Goal: Task Accomplishment & Management: Manage account settings

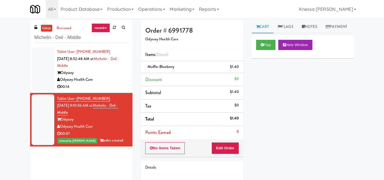
click at [24, 39] on div "inbox reviewed recent all unclear take inventory issue suspicious failed recent…" at bounding box center [192, 117] width 384 height 194
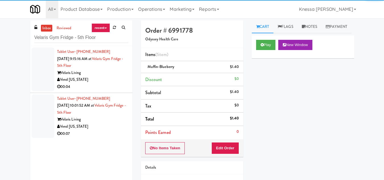
type input "Velaris Gym Fridge - 5th Floor"
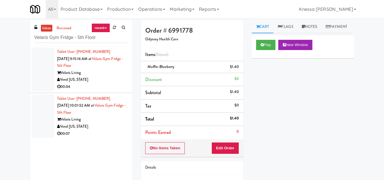
click at [115, 75] on div "Velaris Living" at bounding box center [92, 72] width 71 height 7
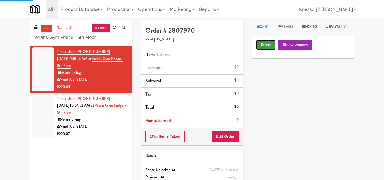
click at [267, 50] on button "Play" at bounding box center [266, 45] width 20 height 10
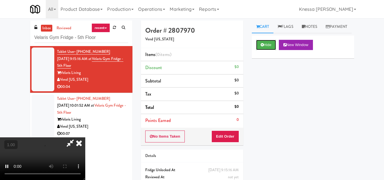
scroll to position [57, 0]
click at [85, 137] on video at bounding box center [42, 158] width 85 height 43
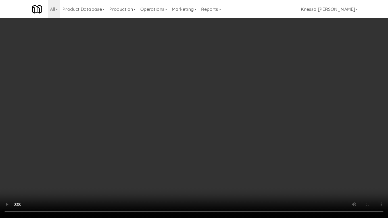
click at [203, 110] on video at bounding box center [194, 109] width 388 height 218
click at [202, 158] on video at bounding box center [194, 109] width 388 height 218
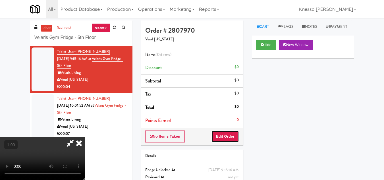
click at [234, 134] on button "Edit Order" at bounding box center [225, 136] width 28 height 12
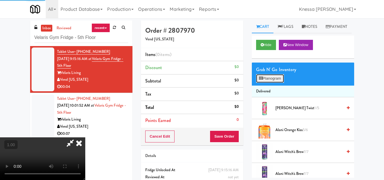
click at [277, 83] on button "Planogram" at bounding box center [270, 78] width 28 height 9
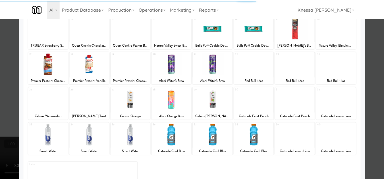
scroll to position [99, 0]
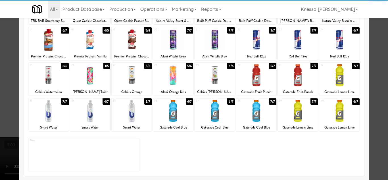
click at [53, 82] on div at bounding box center [48, 75] width 40 height 22
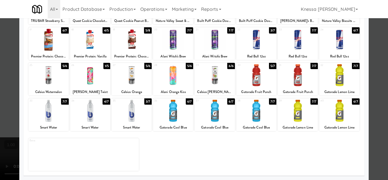
click at [372, 128] on div at bounding box center [194, 90] width 388 height 180
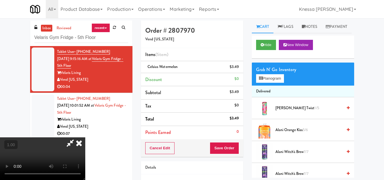
scroll to position [77, 0]
click at [85, 137] on video at bounding box center [42, 158] width 85 height 43
click at [85, 137] on icon at bounding box center [79, 142] width 13 height 11
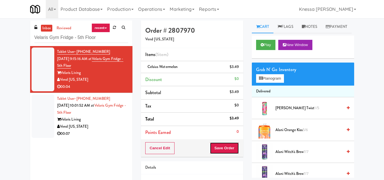
click at [222, 146] on button "Save Order" at bounding box center [224, 148] width 29 height 12
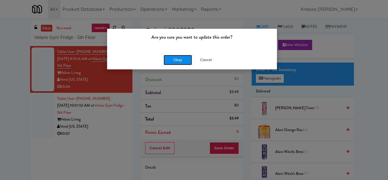
click at [174, 59] on button "Okay" at bounding box center [178, 60] width 28 height 10
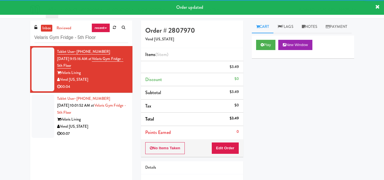
click at [99, 122] on div "Velaris Living" at bounding box center [92, 119] width 71 height 7
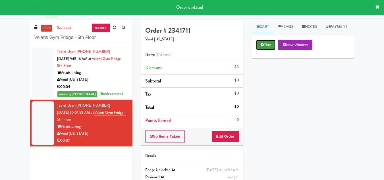
click at [264, 50] on button "Play" at bounding box center [266, 45] width 20 height 10
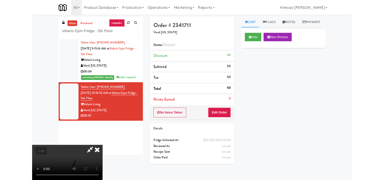
scroll to position [12, 0]
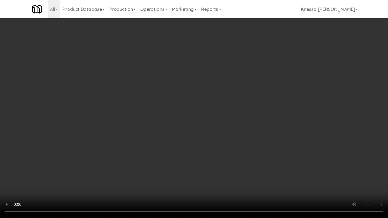
click at [201, 130] on video at bounding box center [194, 109] width 388 height 218
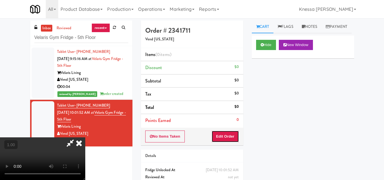
click at [237, 138] on button "Edit Order" at bounding box center [225, 136] width 28 height 12
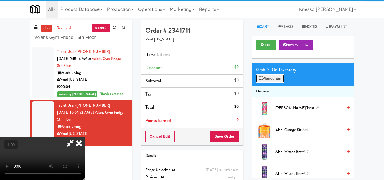
click at [271, 83] on button "Planogram" at bounding box center [270, 78] width 28 height 9
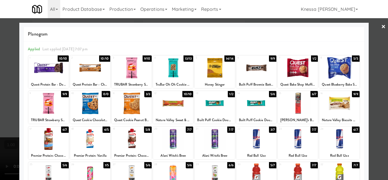
click at [210, 70] on div at bounding box center [215, 68] width 40 height 22
drag, startPoint x: 382, startPoint y: 123, endPoint x: 350, endPoint y: 111, distance: 33.5
click at [382, 125] on div at bounding box center [194, 90] width 388 height 180
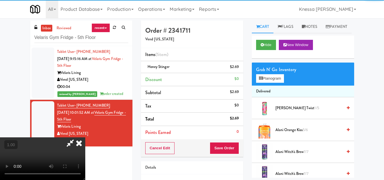
click at [85, 137] on video at bounding box center [42, 158] width 85 height 43
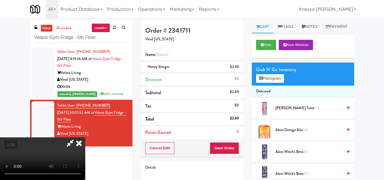
click at [85, 137] on icon at bounding box center [79, 142] width 13 height 11
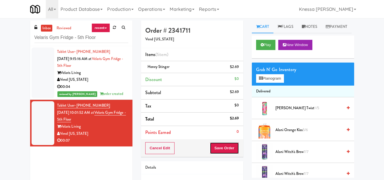
click at [231, 149] on button "Save Order" at bounding box center [224, 148] width 29 height 12
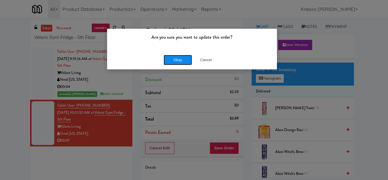
click at [184, 60] on button "Okay" at bounding box center [178, 60] width 28 height 10
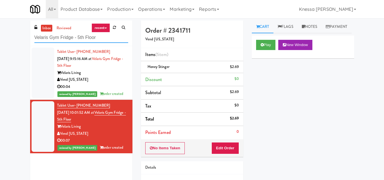
click at [94, 37] on input "Velaris Gym Fridge - 5th Floor" at bounding box center [81, 37] width 94 height 11
paste input "Origin - Cooler - Left"
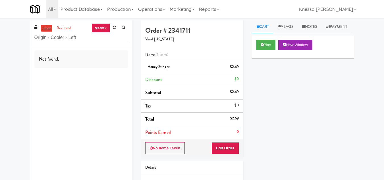
click at [86, 73] on div "Not found." at bounding box center [81, 117] width 102 height 142
click at [71, 39] on input "Origin - Cooler - Left" at bounding box center [81, 37] width 94 height 11
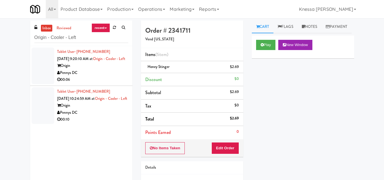
click at [102, 69] on div "Origin" at bounding box center [92, 65] width 71 height 7
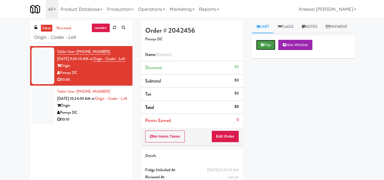
click at [270, 50] on button "Play" at bounding box center [266, 45] width 20 height 10
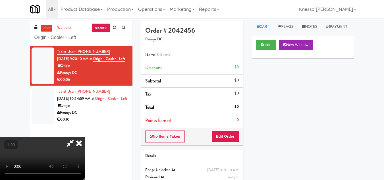
click at [85, 137] on video at bounding box center [42, 158] width 85 height 43
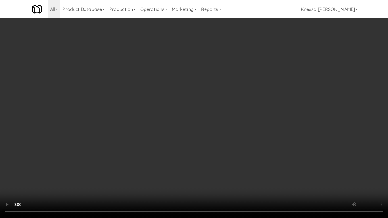
click at [193, 121] on video at bounding box center [194, 109] width 388 height 218
click at [201, 133] on video at bounding box center [194, 109] width 388 height 218
click at [203, 143] on video at bounding box center [194, 109] width 388 height 218
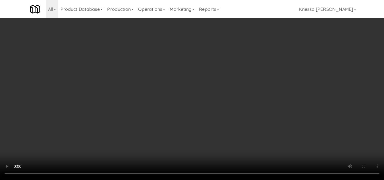
scroll to position [0, 0]
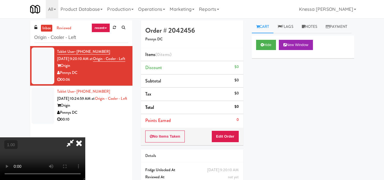
drag, startPoint x: 219, startPoint y: 25, endPoint x: 214, endPoint y: 35, distance: 11.6
click at [85, 137] on icon at bounding box center [79, 142] width 13 height 11
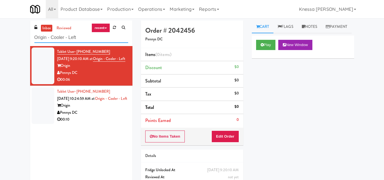
drag, startPoint x: 85, startPoint y: 38, endPoint x: 29, endPoint y: 36, distance: 56.6
click at [29, 36] on div "inbox reviewed recent all unclear take inventory issue suspicious failed recent…" at bounding box center [81, 106] width 111 height 172
paste input "The Kiley - Fridge - Righ"
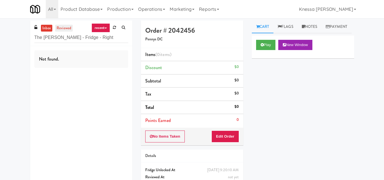
click at [61, 30] on link "reviewed" at bounding box center [64, 28] width 18 height 7
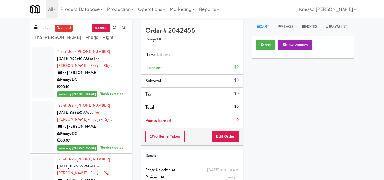
click at [94, 78] on div "Pennys DC" at bounding box center [92, 79] width 71 height 7
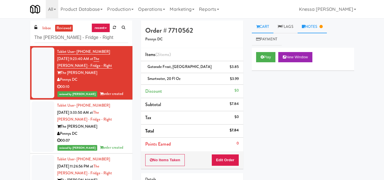
click at [322, 25] on icon at bounding box center [320, 27] width 3 height 4
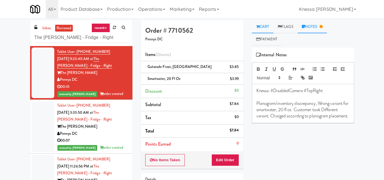
click at [261, 27] on link "Cart" at bounding box center [263, 26] width 22 height 13
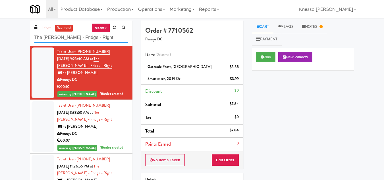
drag, startPoint x: 94, startPoint y: 37, endPoint x: 28, endPoint y: 36, distance: 65.4
click at [28, 36] on div "inbox reviewed recent all unclear take inventory issue suspicious failed recent…" at bounding box center [81, 120] width 111 height 200
paste input "29 S LaSalle - Left - Fridge"
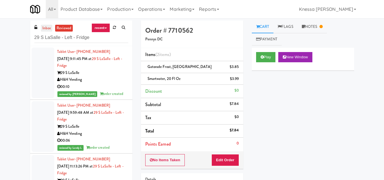
click at [44, 25] on link "inbox" at bounding box center [47, 28] width 12 height 7
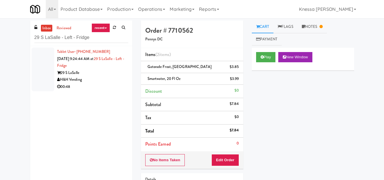
click at [97, 75] on div "29 S LaSalle" at bounding box center [92, 72] width 71 height 7
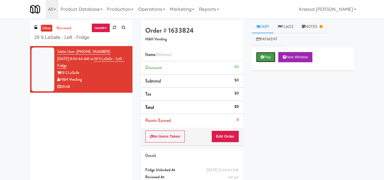
click at [267, 57] on button "Play" at bounding box center [266, 57] width 20 height 10
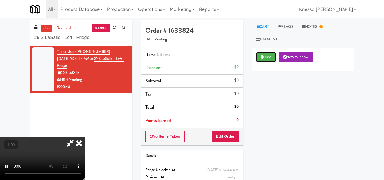
scroll to position [77, 0]
click at [232, 140] on button "Edit Order" at bounding box center [225, 136] width 28 height 12
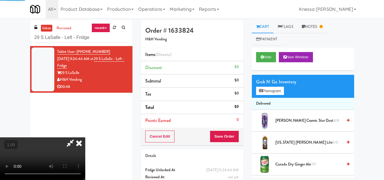
scroll to position [20, 0]
click at [85, 137] on video at bounding box center [42, 158] width 85 height 43
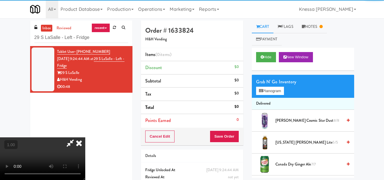
click at [85, 137] on video at bounding box center [42, 158] width 85 height 43
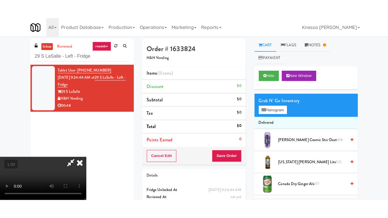
scroll to position [77, 0]
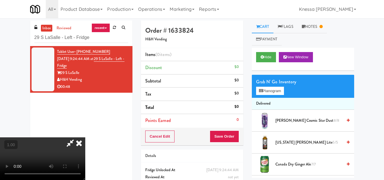
click at [85, 137] on video at bounding box center [42, 158] width 85 height 43
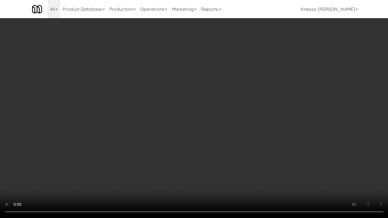
click at [191, 155] on video at bounding box center [194, 109] width 388 height 218
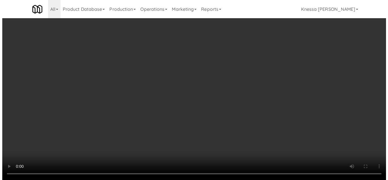
scroll to position [0, 0]
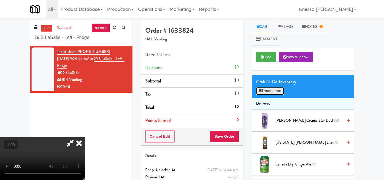
click at [268, 89] on button "Planogram" at bounding box center [270, 91] width 28 height 9
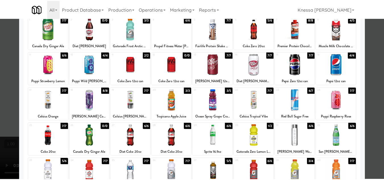
scroll to position [99, 0]
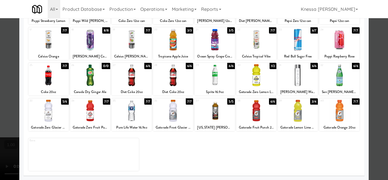
click at [296, 114] on div at bounding box center [298, 111] width 40 height 22
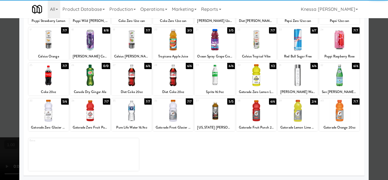
click at [379, 140] on div at bounding box center [194, 90] width 388 height 180
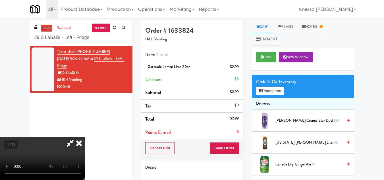
scroll to position [12, 0]
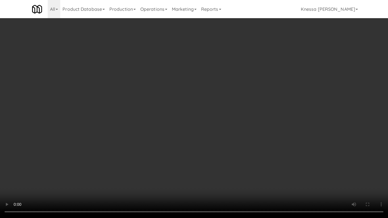
click at [218, 138] on video at bounding box center [194, 109] width 388 height 218
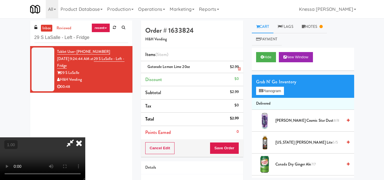
click at [238, 70] on icon at bounding box center [239, 69] width 3 height 4
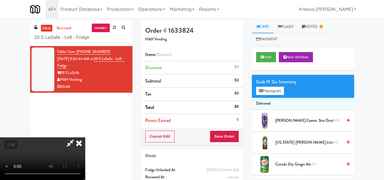
scroll to position [0, 0]
click at [85, 137] on icon at bounding box center [79, 142] width 13 height 11
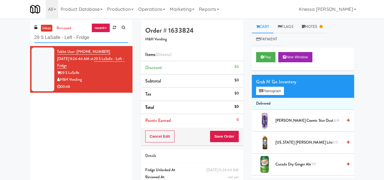
drag, startPoint x: 95, startPoint y: 39, endPoint x: 29, endPoint y: 36, distance: 65.7
click at [29, 36] on div "inbox reviewed recent all unclear take inventory issue suspicious failed recent…" at bounding box center [81, 106] width 111 height 172
paste input "The Kiley - Fridge - Right"
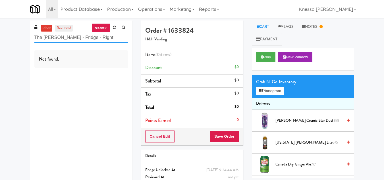
type input "The Kiley - Fridge - Right"
click at [65, 29] on link "reviewed" at bounding box center [64, 28] width 18 height 7
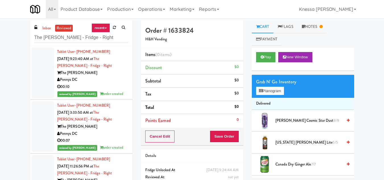
click at [100, 76] on div "Pennys DC" at bounding box center [92, 79] width 71 height 7
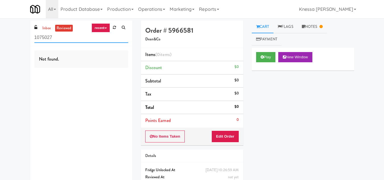
drag, startPoint x: 57, startPoint y: 39, endPoint x: 24, endPoint y: 36, distance: 32.2
click at [24, 36] on div "inbox reviewed recent all unclear take inventory issue suspicious failed recent…" at bounding box center [192, 111] width 384 height 183
paste input "333 S Wabash - Left - Fridge"
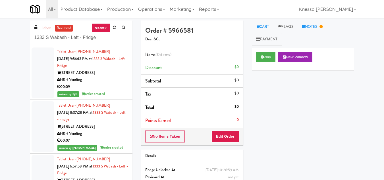
click at [315, 25] on link "Notes" at bounding box center [312, 26] width 30 height 13
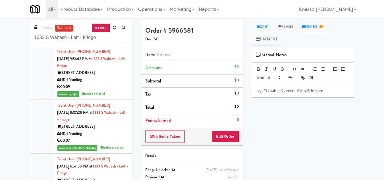
click at [266, 24] on link "Cart" at bounding box center [263, 26] width 22 height 13
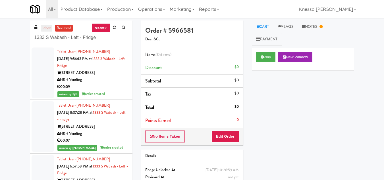
click at [48, 29] on link "inbox" at bounding box center [47, 28] width 12 height 7
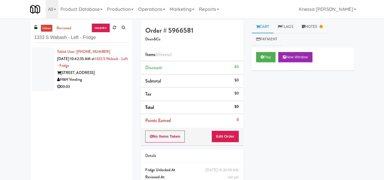
click at [108, 70] on div "1333 S Wabash" at bounding box center [92, 72] width 71 height 7
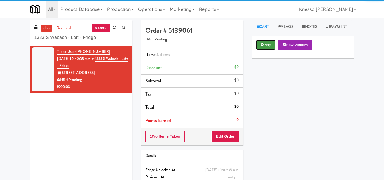
click at [266, 50] on button "Play" at bounding box center [266, 45] width 20 height 10
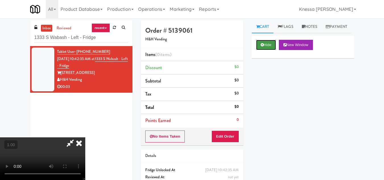
click at [268, 50] on button "Hide" at bounding box center [266, 45] width 20 height 10
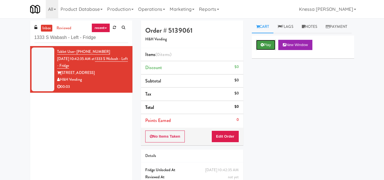
click at [267, 50] on button "Play" at bounding box center [266, 45] width 20 height 10
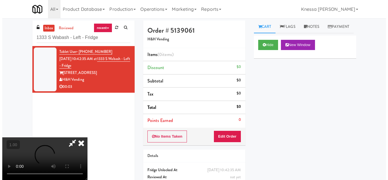
scroll to position [12, 0]
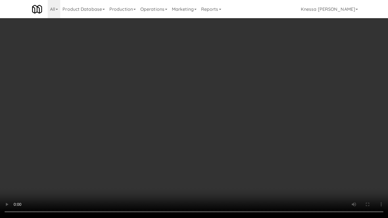
click at [202, 128] on video at bounding box center [194, 109] width 388 height 218
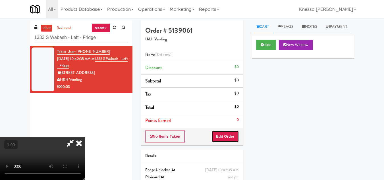
click at [233, 136] on button "Edit Order" at bounding box center [225, 136] width 28 height 12
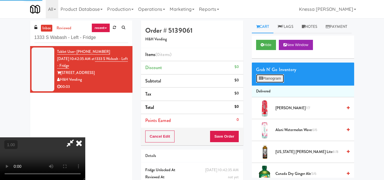
click at [273, 83] on button "Planogram" at bounding box center [270, 78] width 28 height 9
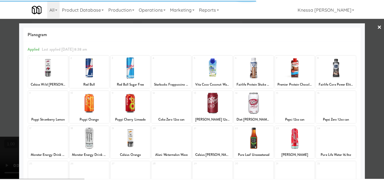
scroll to position [99, 0]
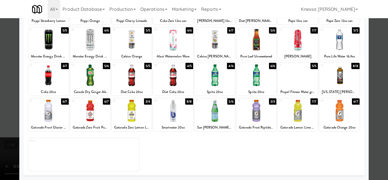
click at [52, 109] on div at bounding box center [48, 111] width 40 height 22
click at [381, 106] on div at bounding box center [194, 90] width 388 height 180
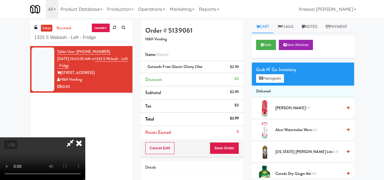
click at [85, 137] on icon at bounding box center [79, 142] width 13 height 11
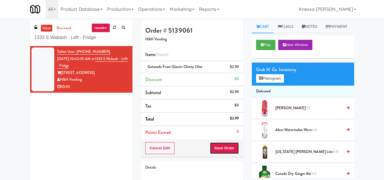
click at [226, 147] on button "Save Order" at bounding box center [224, 148] width 29 height 12
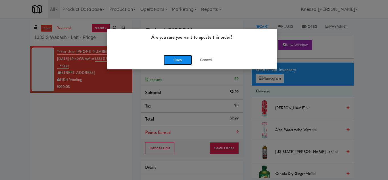
click at [176, 58] on button "Okay" at bounding box center [178, 60] width 28 height 10
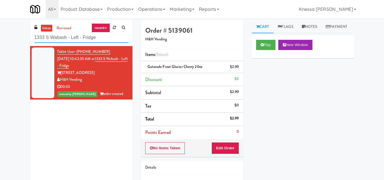
click at [65, 39] on input "1333 S Wabash - Left - Fridge" at bounding box center [81, 37] width 94 height 11
paste input "eLofts"
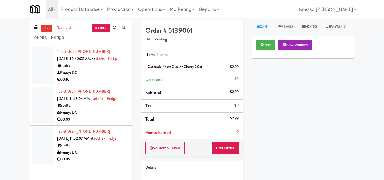
click at [98, 69] on div "eLofts" at bounding box center [92, 65] width 71 height 7
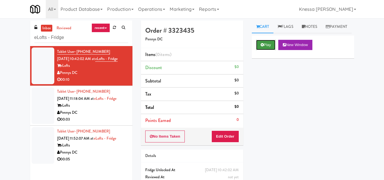
click at [266, 50] on button "Play" at bounding box center [266, 45] width 20 height 10
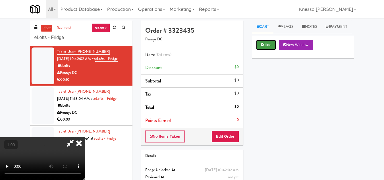
click at [261, 47] on icon at bounding box center [262, 45] width 3 height 4
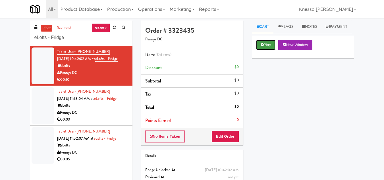
click at [262, 47] on icon at bounding box center [262, 45] width 3 height 4
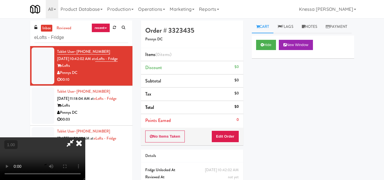
scroll to position [12, 0]
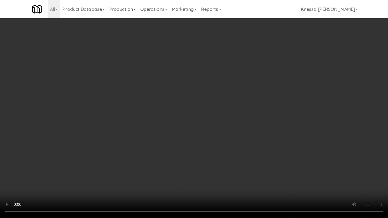
click at [204, 134] on video at bounding box center [194, 109] width 388 height 218
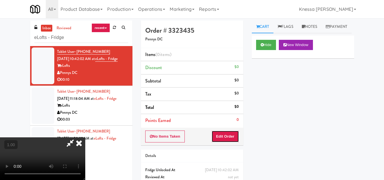
click at [237, 134] on button "Edit Order" at bounding box center [225, 136] width 28 height 12
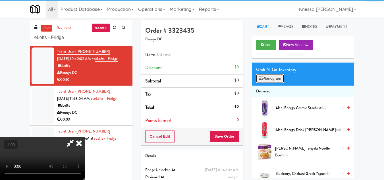
click at [279, 83] on button "Planogram" at bounding box center [270, 78] width 28 height 9
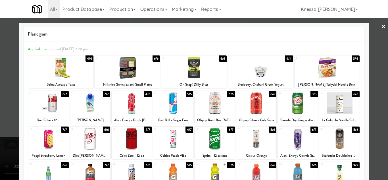
click at [264, 71] on div at bounding box center [260, 68] width 65 height 22
click at [374, 134] on div at bounding box center [194, 90] width 388 height 180
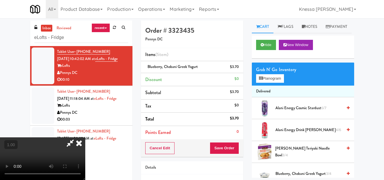
scroll to position [12, 0]
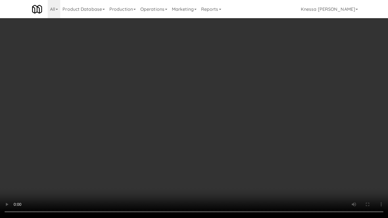
click at [196, 141] on video at bounding box center [194, 109] width 388 height 218
click at [181, 112] on video at bounding box center [194, 109] width 388 height 218
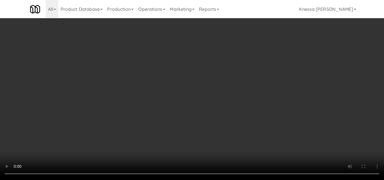
scroll to position [0, 0]
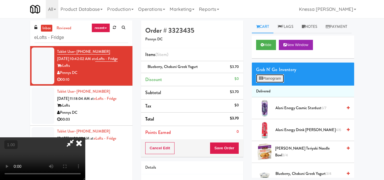
click at [269, 83] on button "Planogram" at bounding box center [270, 78] width 28 height 9
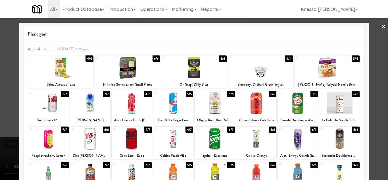
click at [381, 24] on link "×" at bounding box center [383, 27] width 5 height 18
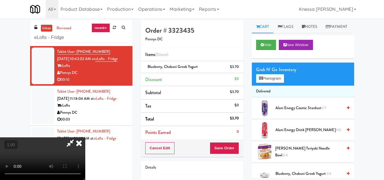
scroll to position [12, 0]
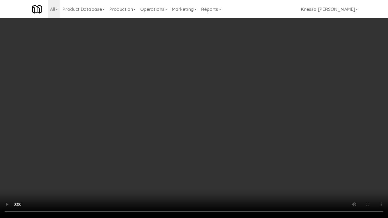
click at [196, 127] on video at bounding box center [194, 109] width 388 height 218
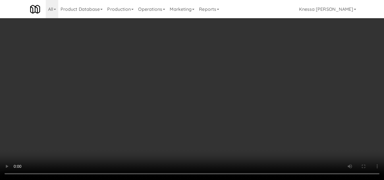
scroll to position [0, 0]
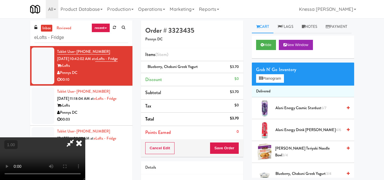
click at [85, 137] on icon at bounding box center [79, 142] width 13 height 11
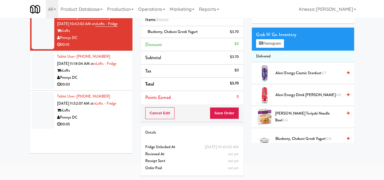
scroll to position [42, 0]
click at [227, 109] on button "Save Order" at bounding box center [224, 113] width 29 height 12
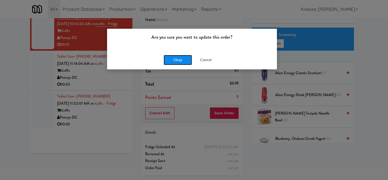
click at [178, 62] on button "Okay" at bounding box center [178, 60] width 28 height 10
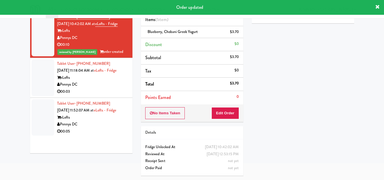
click at [102, 81] on div "eLofts" at bounding box center [92, 77] width 71 height 7
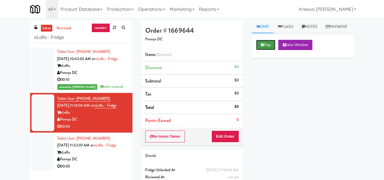
click at [265, 50] on button "Play" at bounding box center [266, 45] width 20 height 10
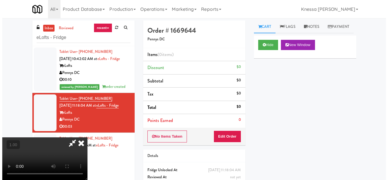
scroll to position [12, 0]
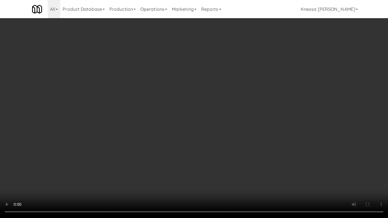
click at [167, 140] on video at bounding box center [194, 109] width 388 height 218
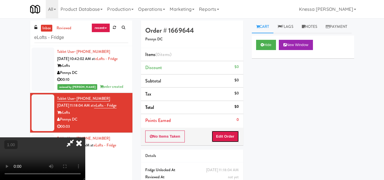
click at [238, 134] on button "Edit Order" at bounding box center [225, 136] width 28 height 12
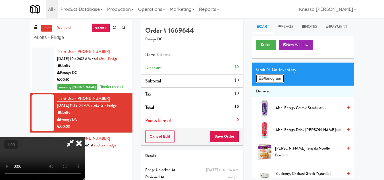
click at [270, 83] on button "Planogram" at bounding box center [270, 78] width 28 height 9
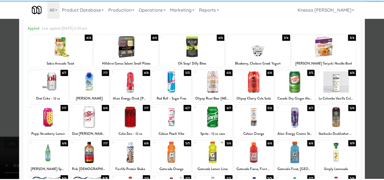
scroll to position [57, 0]
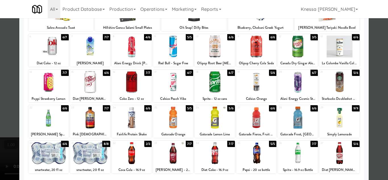
click at [138, 52] on div at bounding box center [132, 47] width 40 height 22
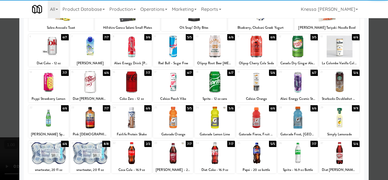
click at [376, 124] on div at bounding box center [194, 90] width 388 height 180
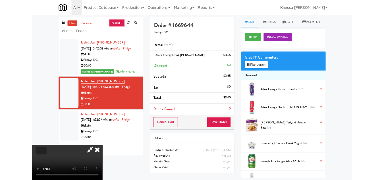
scroll to position [12, 0]
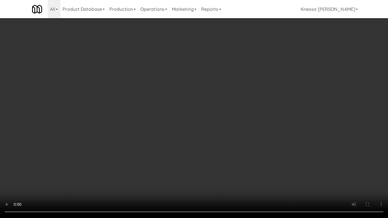
click at [173, 125] on video at bounding box center [194, 109] width 388 height 218
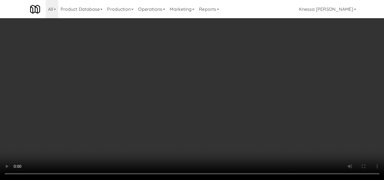
scroll to position [0, 0]
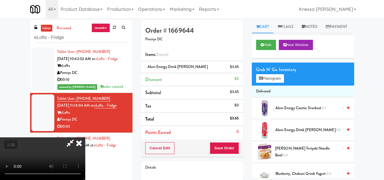
click at [85, 137] on icon at bounding box center [79, 142] width 13 height 11
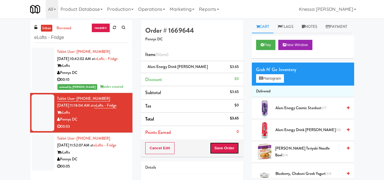
click at [228, 148] on button "Save Order" at bounding box center [224, 148] width 29 height 12
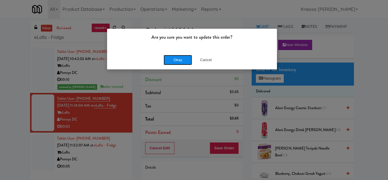
click at [180, 63] on button "Okay" at bounding box center [178, 60] width 28 height 10
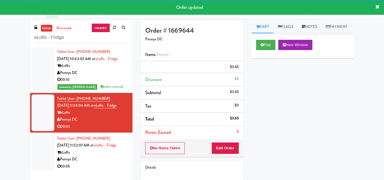
scroll to position [42, 0]
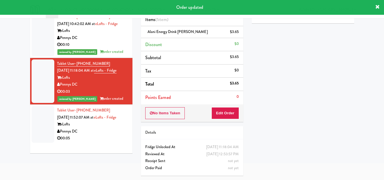
click at [91, 135] on div "Pennys DC" at bounding box center [92, 131] width 71 height 7
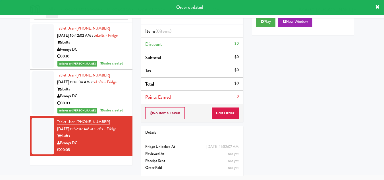
scroll to position [30, 0]
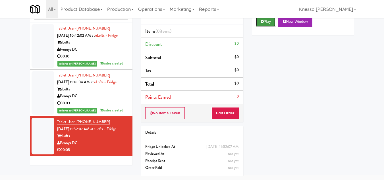
click at [267, 27] on button "Play" at bounding box center [266, 21] width 20 height 10
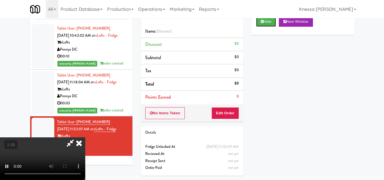
scroll to position [77, 0]
click at [85, 137] on video at bounding box center [42, 158] width 85 height 43
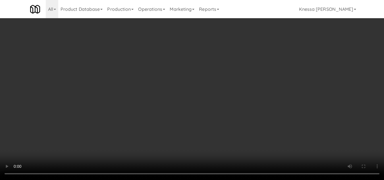
scroll to position [12, 0]
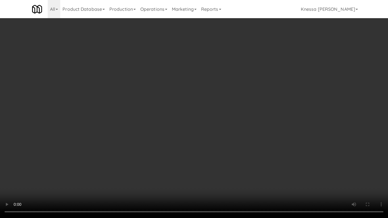
click at [146, 147] on video at bounding box center [194, 109] width 388 height 218
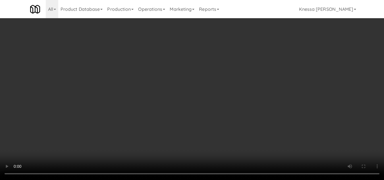
scroll to position [0, 0]
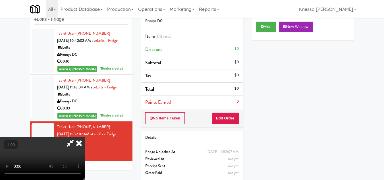
click at [85, 137] on icon at bounding box center [79, 142] width 13 height 11
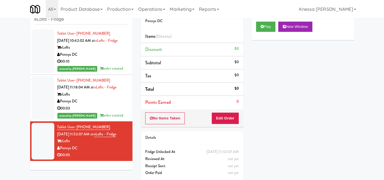
scroll to position [30, 0]
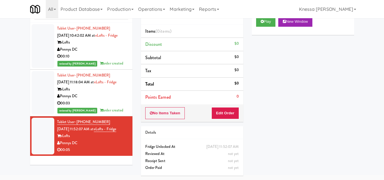
click at [94, 100] on div "Pennys DC" at bounding box center [92, 96] width 71 height 7
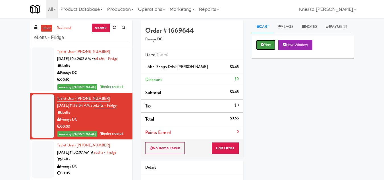
click at [262, 47] on icon at bounding box center [262, 45] width 3 height 4
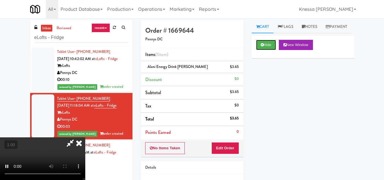
scroll to position [77, 0]
click at [85, 137] on video at bounding box center [42, 158] width 85 height 43
click at [267, 50] on button "Hide" at bounding box center [266, 45] width 20 height 10
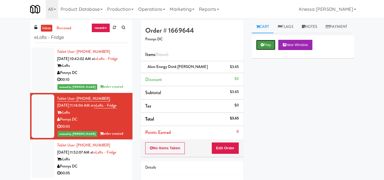
scroll to position [0, 0]
click at [266, 50] on button "Play" at bounding box center [266, 45] width 20 height 10
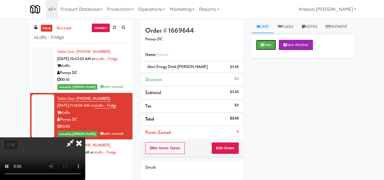
scroll to position [28, 0]
click at [85, 137] on video at bounding box center [42, 158] width 85 height 43
click at [85, 137] on icon at bounding box center [79, 142] width 13 height 11
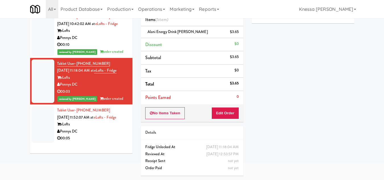
click at [93, 132] on div "Tablet User · (214) 862-6633 Sep 24, 2025 11:52:07 AM at eLofts - Fridge eLofts…" at bounding box center [92, 124] width 71 height 35
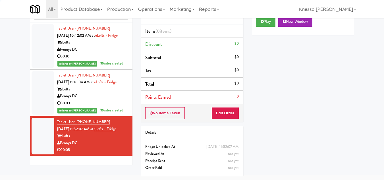
scroll to position [30, 0]
click at [268, 27] on button "Play" at bounding box center [266, 21] width 20 height 10
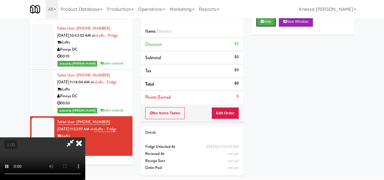
scroll to position [0, 0]
click at [85, 137] on icon at bounding box center [79, 142] width 13 height 11
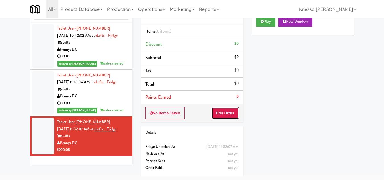
click at [226, 107] on button "Edit Order" at bounding box center [225, 113] width 28 height 12
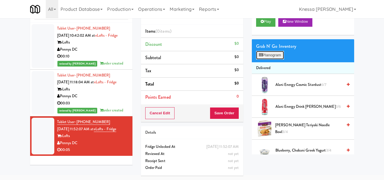
click at [274, 59] on button "Planogram" at bounding box center [270, 55] width 28 height 9
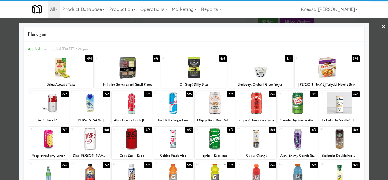
click at [135, 103] on div at bounding box center [132, 103] width 40 height 22
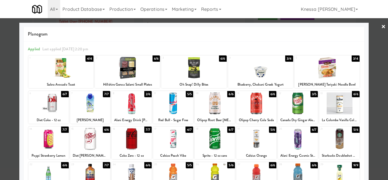
click at [378, 118] on div at bounding box center [194, 90] width 388 height 180
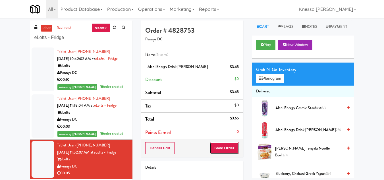
click at [225, 147] on button "Save Order" at bounding box center [224, 148] width 29 height 12
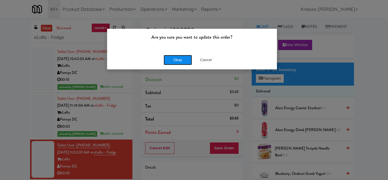
click at [183, 62] on button "Okay" at bounding box center [178, 60] width 28 height 10
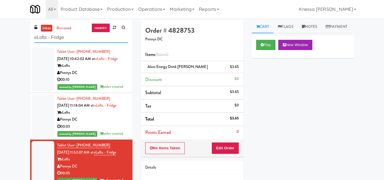
click at [51, 38] on input "eLofts - Fridge" at bounding box center [81, 37] width 94 height 11
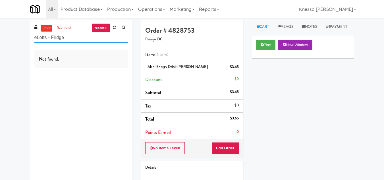
drag, startPoint x: 76, startPoint y: 36, endPoint x: 8, endPoint y: 39, distance: 67.7
click at [8, 39] on div "inbox reviewed recent all unclear take inventory issue suspicious failed recent…" at bounding box center [192, 117] width 384 height 194
paste input "The Duncan - Ambient - Right"
click at [60, 36] on input "The Duncan - Ambient - Right" at bounding box center [81, 37] width 94 height 11
paste input "Alpha Fitness - Newton Lobby Fridge"
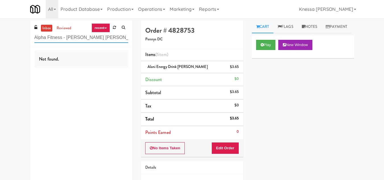
type input "Alpha Fitness - Newton Lobby Fridge"
click at [67, 39] on input "Alpha Fitness - Newton Lobby Fridge" at bounding box center [81, 37] width 94 height 11
click at [77, 34] on input "Alpha Fitness - Newton Lobby Fridge" at bounding box center [81, 37] width 94 height 11
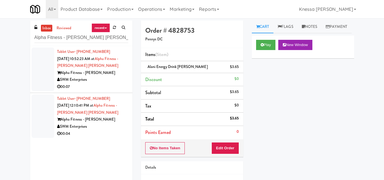
click at [107, 71] on div "Alpha Fitness - Newton" at bounding box center [92, 72] width 71 height 7
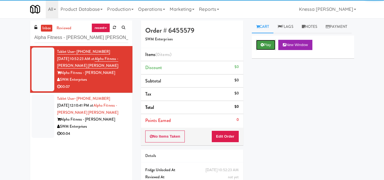
click at [263, 47] on icon at bounding box center [262, 45] width 3 height 4
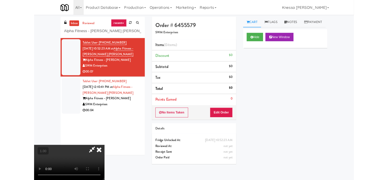
scroll to position [12, 0]
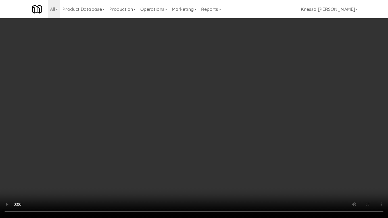
click at [174, 132] on video at bounding box center [194, 109] width 388 height 218
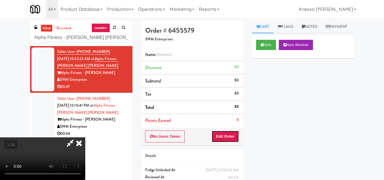
click at [234, 138] on button "Edit Order" at bounding box center [225, 136] width 28 height 12
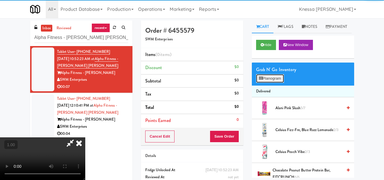
click at [272, 83] on button "Planogram" at bounding box center [270, 78] width 28 height 9
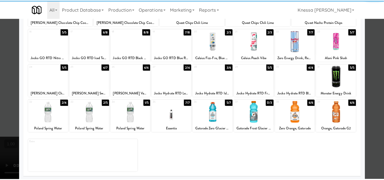
scroll to position [99, 0]
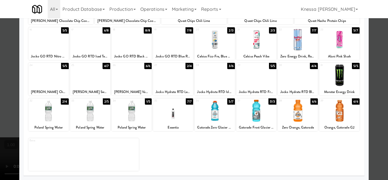
click at [90, 115] on div at bounding box center [90, 111] width 40 height 22
click at [377, 131] on div at bounding box center [194, 90] width 388 height 180
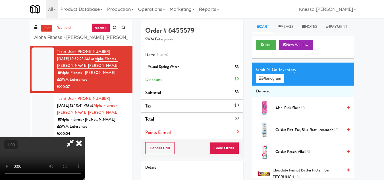
click at [85, 137] on icon at bounding box center [79, 142] width 13 height 11
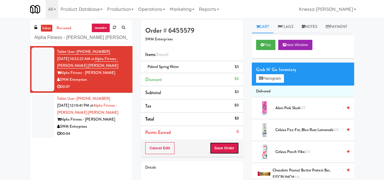
click at [228, 149] on button "Save Order" at bounding box center [224, 148] width 29 height 12
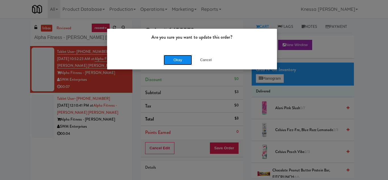
click at [175, 59] on button "Okay" at bounding box center [178, 60] width 28 height 10
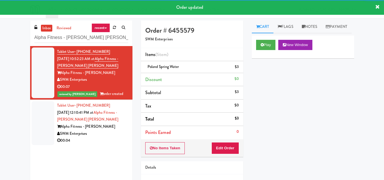
click at [107, 120] on div "Tablet User · (862) 703-8486 Sep 24, 2025 12:10:41 PM at Alpha Fitness - Newton…" at bounding box center [92, 123] width 71 height 42
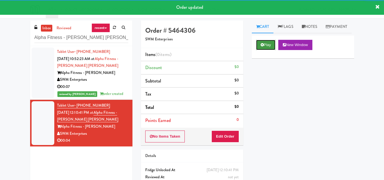
click at [264, 50] on button "Play" at bounding box center [266, 45] width 20 height 10
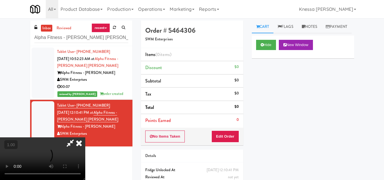
click at [85, 137] on video at bounding box center [42, 158] width 85 height 43
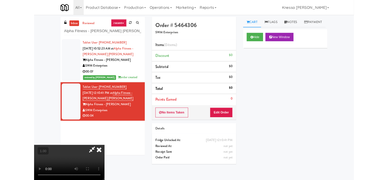
scroll to position [12, 0]
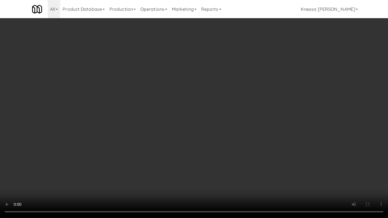
click at [87, 163] on video at bounding box center [194, 109] width 388 height 218
click at [212, 146] on video at bounding box center [194, 109] width 388 height 218
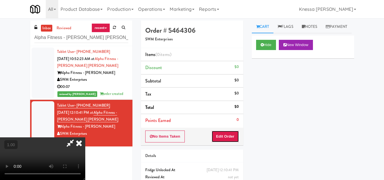
click at [235, 134] on button "Edit Order" at bounding box center [225, 136] width 28 height 12
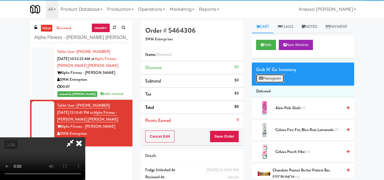
click at [269, 83] on button "Planogram" at bounding box center [270, 78] width 28 height 9
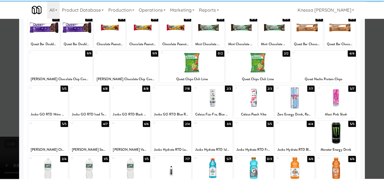
scroll to position [99, 0]
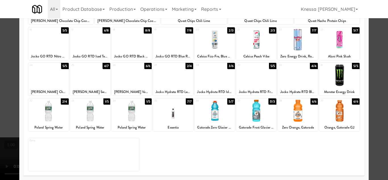
click at [374, 99] on div at bounding box center [194, 90] width 388 height 180
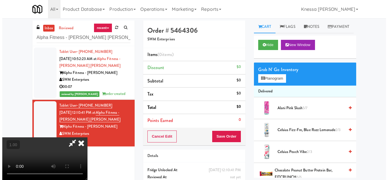
scroll to position [12, 0]
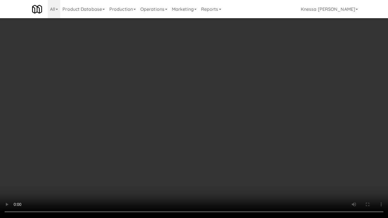
click at [199, 156] on video at bounding box center [194, 109] width 388 height 218
click at [199, 136] on video at bounding box center [194, 109] width 388 height 218
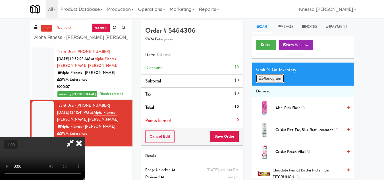
click at [269, 83] on button "Planogram" at bounding box center [270, 78] width 28 height 9
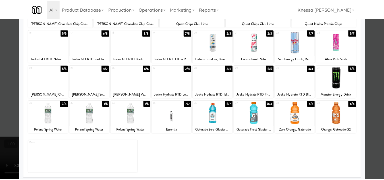
scroll to position [99, 0]
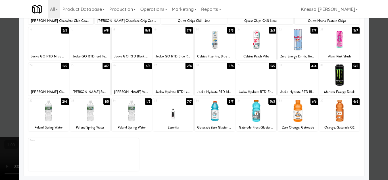
click at [50, 79] on div at bounding box center [48, 75] width 40 height 22
click at [372, 119] on div at bounding box center [194, 90] width 388 height 180
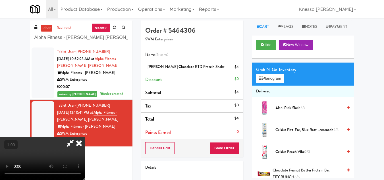
click at [77, 137] on icon at bounding box center [70, 142] width 13 height 11
copy span "Jocko Mölk Chocolate RTD Protein Shake"
drag, startPoint x: 212, startPoint y: 65, endPoint x: 146, endPoint y: 66, distance: 66.2
click at [146, 66] on div "Jocko Mölk Chocolate RTD Protein Shake $4" at bounding box center [192, 66] width 94 height 7
click at [77, 137] on icon at bounding box center [70, 142] width 13 height 11
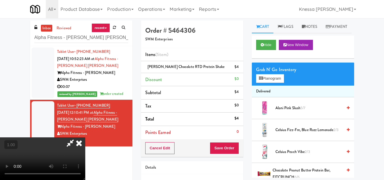
click at [85, 137] on video at bounding box center [42, 158] width 85 height 43
click at [85, 137] on icon at bounding box center [79, 142] width 13 height 11
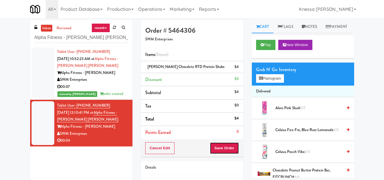
click at [224, 146] on button "Save Order" at bounding box center [224, 148] width 29 height 12
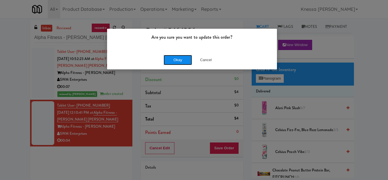
click at [175, 62] on button "Okay" at bounding box center [178, 60] width 28 height 10
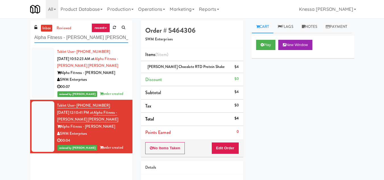
click at [84, 38] on input "Alpha Fitness - Newton Lobby Fridge" at bounding box center [81, 37] width 94 height 11
paste input "Fridge - 3000 Huron"
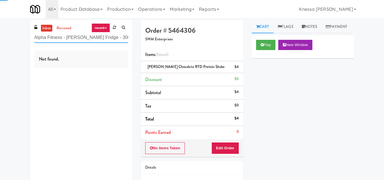
click at [66, 39] on input "Alpha Fitness - Newton Fridge - 3000 HuronFridge" at bounding box center [81, 37] width 94 height 11
paste input "Fridge - 3000 Huron"
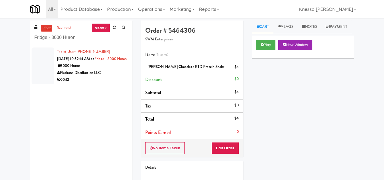
click at [107, 65] on div "Tablet User · (404) 519-7054 Sep 24, 2025 10:52:14 AM at Fridge - 3000 Huron 30…" at bounding box center [92, 65] width 71 height 35
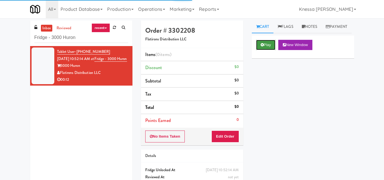
click at [267, 50] on button "Play" at bounding box center [266, 45] width 20 height 10
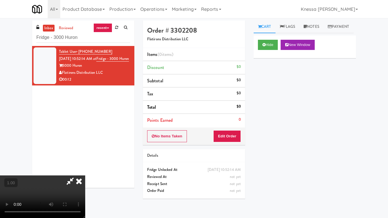
click at [85, 176] on video at bounding box center [42, 197] width 85 height 43
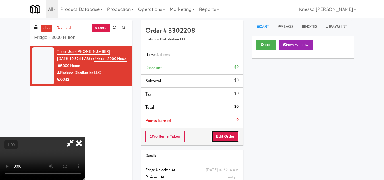
click at [236, 136] on button "Edit Order" at bounding box center [225, 136] width 28 height 12
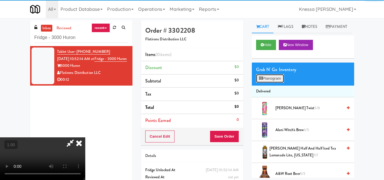
click at [274, 83] on button "Planogram" at bounding box center [270, 78] width 28 height 9
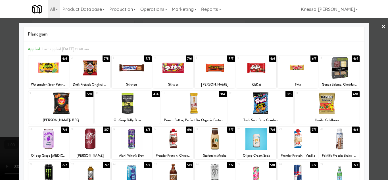
click at [189, 104] on div at bounding box center [193, 103] width 65 height 22
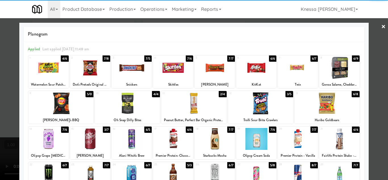
click at [376, 133] on div at bounding box center [194, 90] width 388 height 180
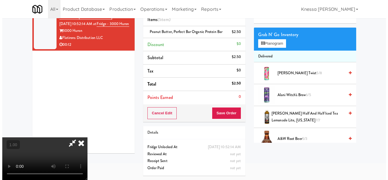
scroll to position [18, 0]
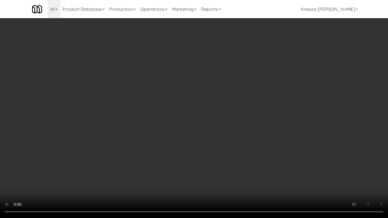
click at [193, 147] on video at bounding box center [194, 109] width 388 height 218
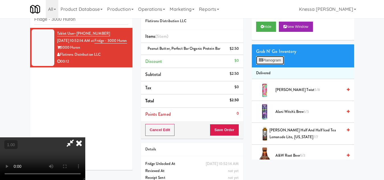
click at [279, 64] on button "Planogram" at bounding box center [270, 60] width 28 height 9
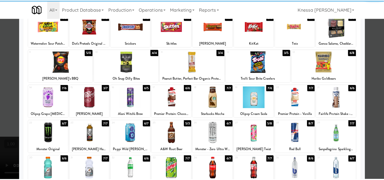
scroll to position [57, 0]
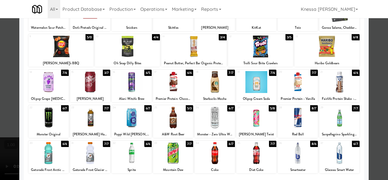
click at [218, 86] on div at bounding box center [215, 82] width 40 height 22
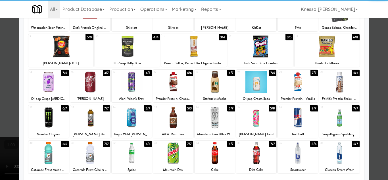
click at [380, 147] on div at bounding box center [194, 90] width 388 height 180
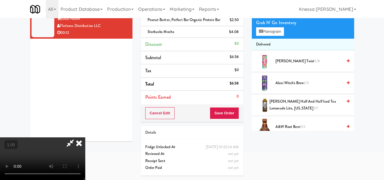
scroll to position [18, 0]
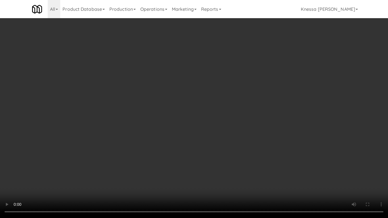
click at [173, 144] on video at bounding box center [194, 109] width 388 height 218
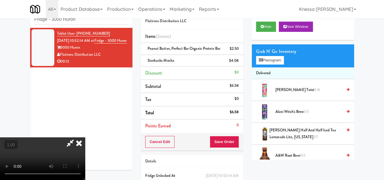
click at [85, 137] on icon at bounding box center [79, 142] width 13 height 11
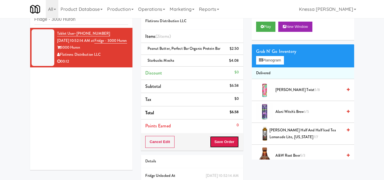
click at [227, 143] on button "Save Order" at bounding box center [224, 142] width 29 height 12
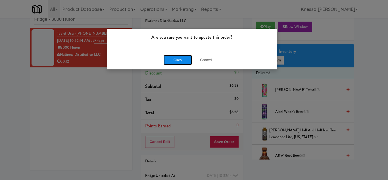
click at [181, 63] on button "Okay" at bounding box center [178, 60] width 28 height 10
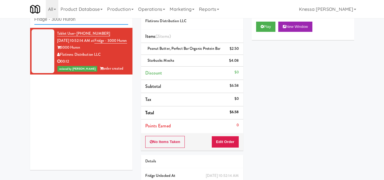
drag, startPoint x: 88, startPoint y: 19, endPoint x: 0, endPoint y: 18, distance: 88.1
click at [0, 18] on div "inbox reviewed recent all unclear take inventory issue suspicious failed recent…" at bounding box center [192, 105] width 384 height 206
paste input "(Food, Snack & Drink) Passaic County Sheriff's Office"
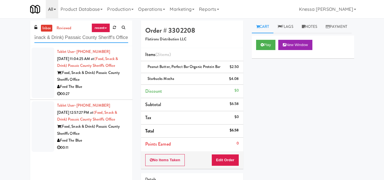
scroll to position [0, 0]
click at [92, 136] on div "(Food, Snack & Drink) Passaic County Sheriff's Office" at bounding box center [92, 130] width 71 height 14
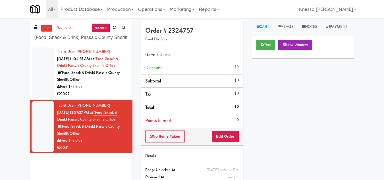
click at [103, 83] on div "Feed The Blue" at bounding box center [92, 86] width 71 height 7
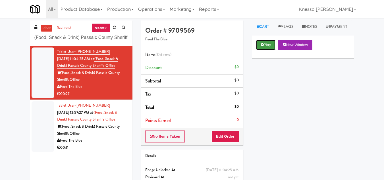
click at [265, 50] on button "Play" at bounding box center [266, 45] width 20 height 10
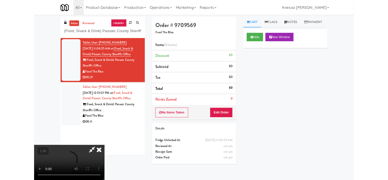
scroll to position [12, 0]
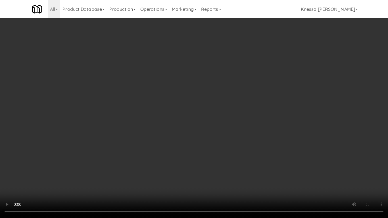
click at [184, 150] on video at bounding box center [194, 109] width 388 height 218
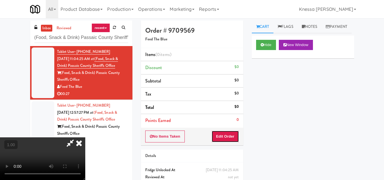
click at [234, 138] on button "Edit Order" at bounding box center [225, 136] width 28 height 12
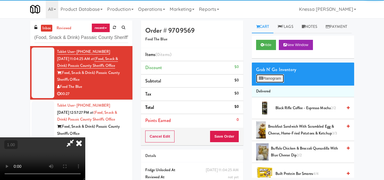
click at [271, 83] on button "Planogram" at bounding box center [270, 78] width 28 height 9
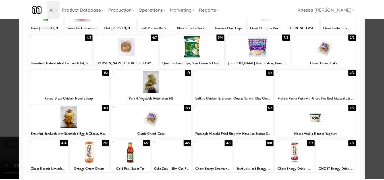
scroll to position [28, 0]
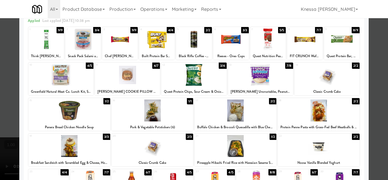
click at [322, 112] on div at bounding box center [319, 110] width 82 height 22
click at [376, 144] on div at bounding box center [194, 90] width 388 height 180
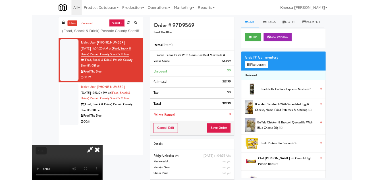
scroll to position [12, 0]
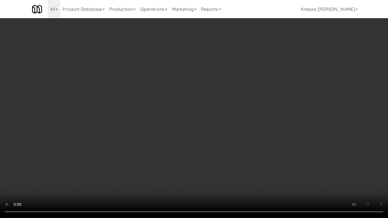
click at [207, 133] on video at bounding box center [194, 109] width 388 height 218
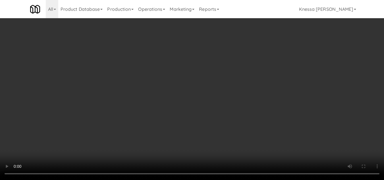
scroll to position [0, 0]
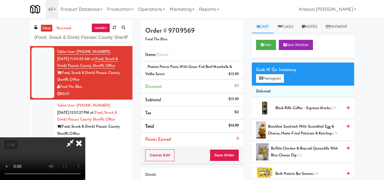
click at [85, 137] on icon at bounding box center [79, 142] width 13 height 11
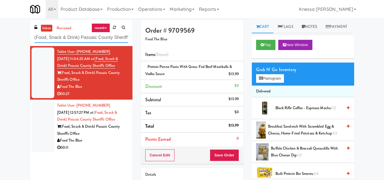
click at [83, 35] on input "(Food, Snack & Drink) Passaic County Sheriff's Office" at bounding box center [81, 37] width 94 height 11
paste input "Savers"
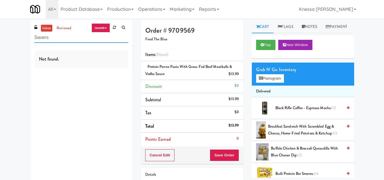
click at [60, 36] on input "Savers" at bounding box center [81, 37] width 94 height 11
paste input "Savers"
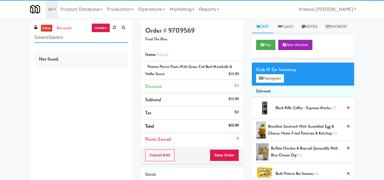
drag, startPoint x: 75, startPoint y: 38, endPoint x: 20, endPoint y: 47, distance: 56.4
click at [20, 47] on div "inbox reviewed recent all unclear take inventory issue suspicious failed recent…" at bounding box center [192, 120] width 384 height 201
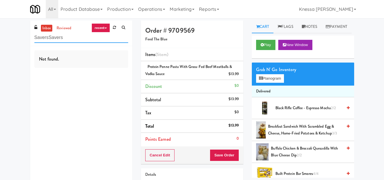
paste input "text"
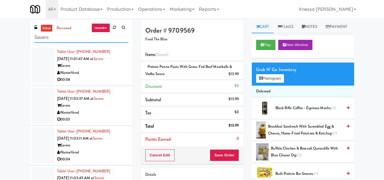
type input "Savers"
click at [107, 63] on div "Savers" at bounding box center [92, 65] width 71 height 7
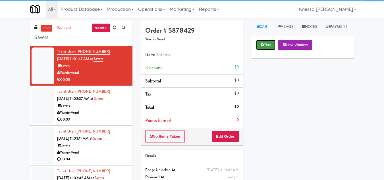
click at [262, 47] on icon at bounding box center [262, 45] width 3 height 4
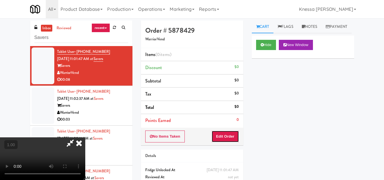
click at [234, 135] on button "Edit Order" at bounding box center [225, 136] width 28 height 12
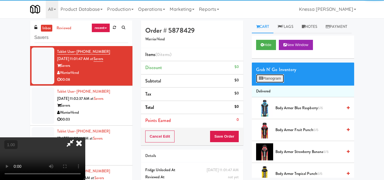
click at [276, 83] on button "Planogram" at bounding box center [270, 78] width 28 height 9
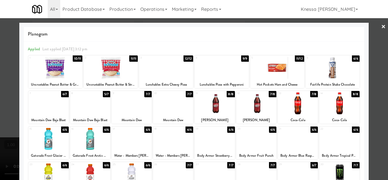
click at [376, 67] on div at bounding box center [194, 90] width 388 height 180
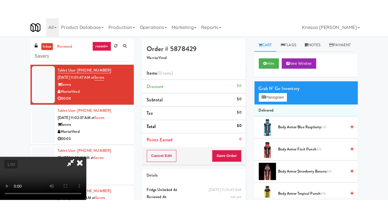
scroll to position [77, 0]
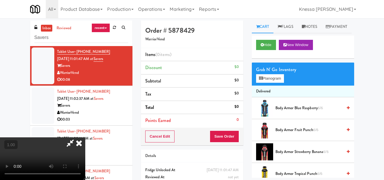
click at [85, 137] on video at bounding box center [42, 158] width 85 height 43
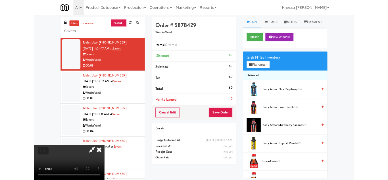
scroll to position [12, 0]
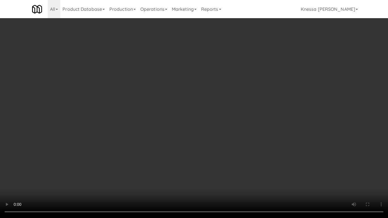
click at [196, 114] on video at bounding box center [194, 109] width 388 height 218
click at [177, 146] on video at bounding box center [194, 109] width 388 height 218
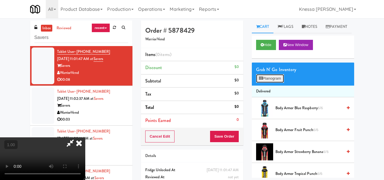
click at [283, 83] on button "Planogram" at bounding box center [270, 78] width 28 height 9
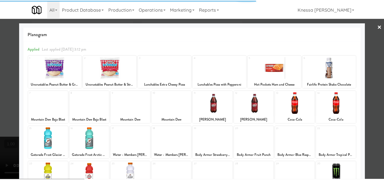
scroll to position [99, 0]
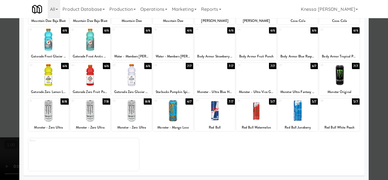
click at [379, 131] on div at bounding box center [194, 90] width 388 height 180
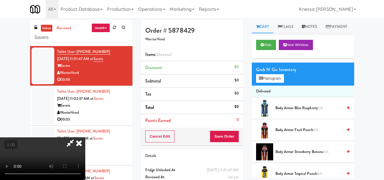
click at [85, 137] on icon at bounding box center [79, 142] width 13 height 11
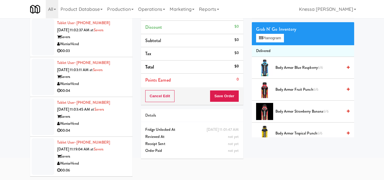
scroll to position [41, 0]
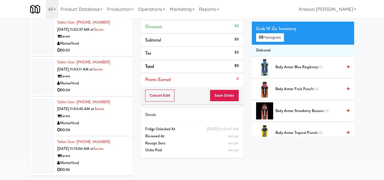
click at [96, 164] on div "WarriorVend" at bounding box center [92, 162] width 71 height 7
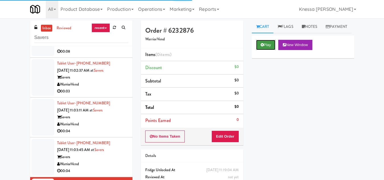
click at [269, 50] on button "Play" at bounding box center [266, 45] width 20 height 10
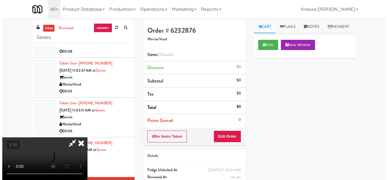
scroll to position [12, 0]
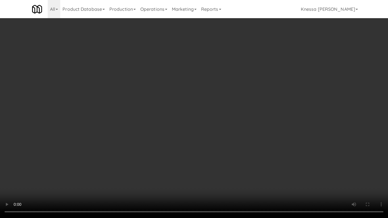
click at [189, 127] on video at bounding box center [194, 109] width 388 height 218
click at [202, 131] on video at bounding box center [194, 109] width 388 height 218
click at [211, 131] on video at bounding box center [194, 109] width 388 height 218
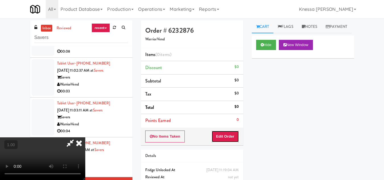
click at [237, 139] on button "Edit Order" at bounding box center [225, 136] width 28 height 12
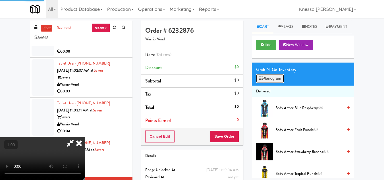
click at [272, 83] on button "Planogram" at bounding box center [270, 78] width 28 height 9
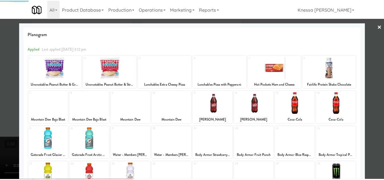
scroll to position [99, 0]
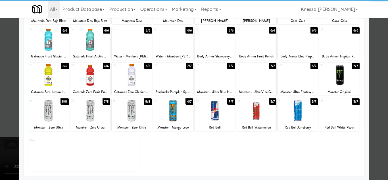
click at [46, 112] on div at bounding box center [48, 111] width 40 height 22
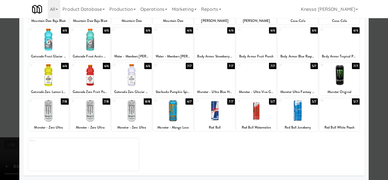
click at [371, 119] on div at bounding box center [194, 90] width 388 height 180
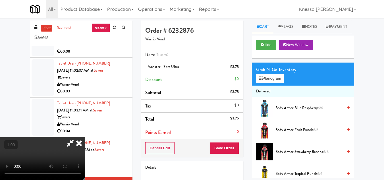
click at [85, 137] on icon at bounding box center [79, 142] width 13 height 11
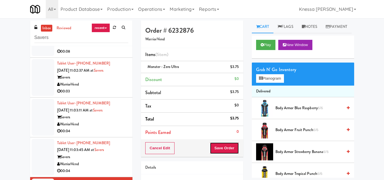
click at [228, 147] on button "Save Order" at bounding box center [224, 148] width 29 height 12
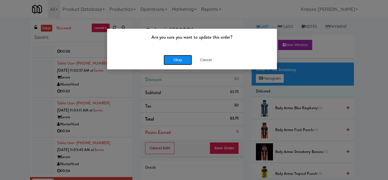
click at [176, 60] on button "Okay" at bounding box center [178, 60] width 28 height 10
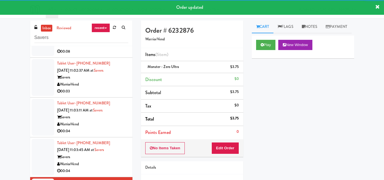
click at [108, 157] on div "Savers" at bounding box center [92, 156] width 71 height 7
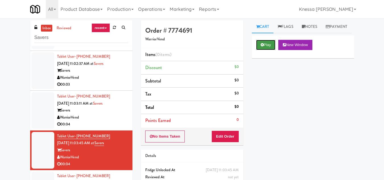
click at [263, 47] on icon at bounding box center [262, 45] width 3 height 4
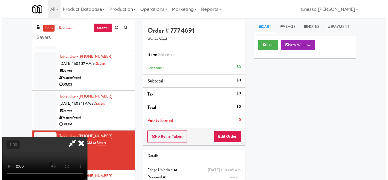
scroll to position [12, 0]
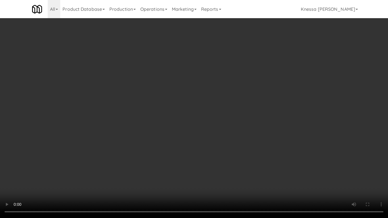
click at [205, 143] on video at bounding box center [194, 109] width 388 height 218
click at [202, 138] on video at bounding box center [194, 109] width 388 height 218
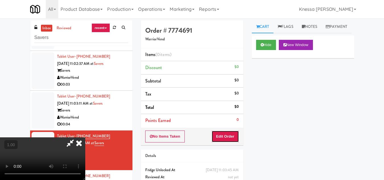
drag, startPoint x: 236, startPoint y: 134, endPoint x: 244, endPoint y: 126, distance: 11.7
click at [236, 134] on button "Edit Order" at bounding box center [225, 136] width 28 height 12
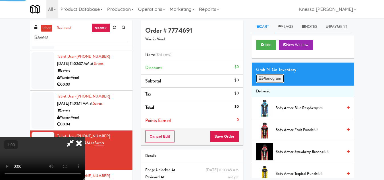
click at [273, 83] on button "Planogram" at bounding box center [270, 78] width 28 height 9
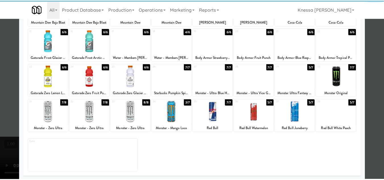
scroll to position [99, 0]
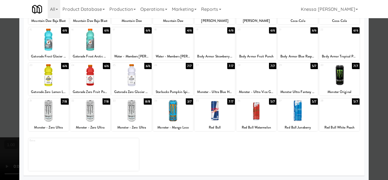
click at [341, 113] on div at bounding box center [339, 111] width 40 height 22
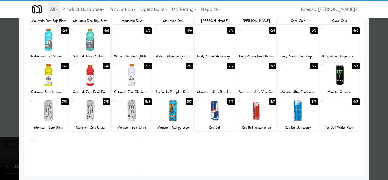
click at [371, 135] on div at bounding box center [194, 90] width 388 height 180
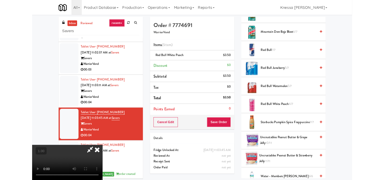
scroll to position [12, 0]
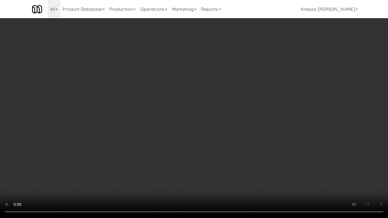
click at [185, 144] on video at bounding box center [194, 109] width 388 height 218
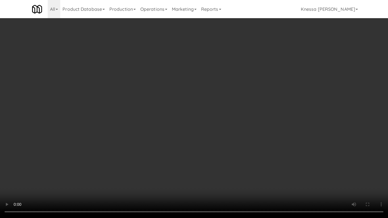
click at [185, 144] on video at bounding box center [194, 109] width 388 height 218
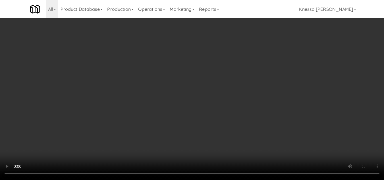
scroll to position [0, 0]
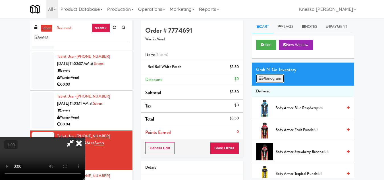
click at [272, 83] on button "Planogram" at bounding box center [270, 78] width 28 height 9
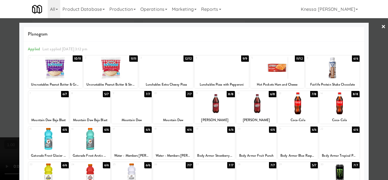
click at [381, 27] on link "×" at bounding box center [383, 27] width 5 height 18
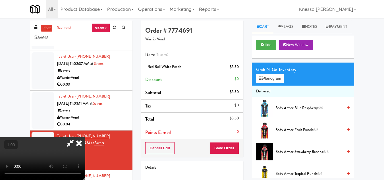
click at [85, 137] on icon at bounding box center [79, 142] width 13 height 11
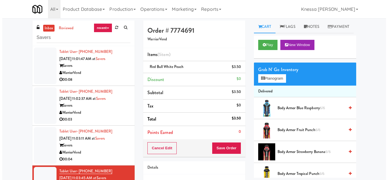
scroll to position [35, 0]
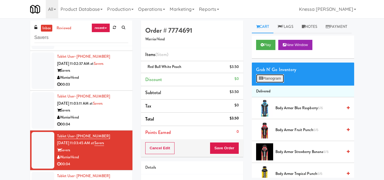
click at [279, 83] on button "Planogram" at bounding box center [270, 78] width 28 height 9
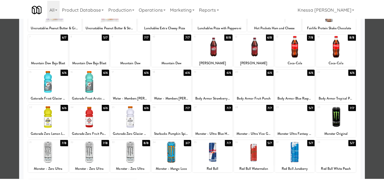
scroll to position [85, 0]
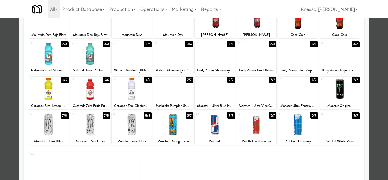
click at [376, 154] on div at bounding box center [194, 90] width 388 height 180
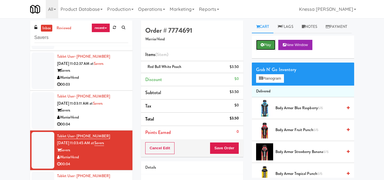
click at [263, 50] on button "Play" at bounding box center [266, 45] width 20 height 10
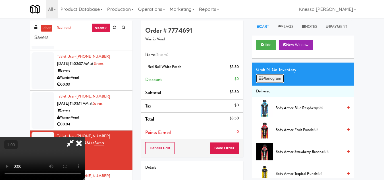
click at [271, 83] on button "Planogram" at bounding box center [270, 78] width 28 height 9
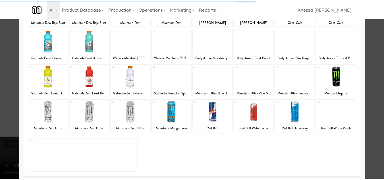
scroll to position [99, 0]
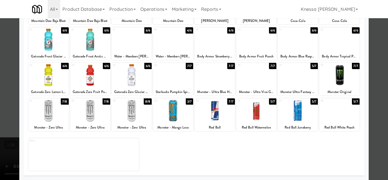
click at [373, 139] on div at bounding box center [194, 90] width 388 height 180
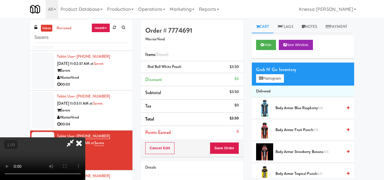
scroll to position [77, 0]
click at [261, 50] on button "Hide" at bounding box center [266, 45] width 20 height 10
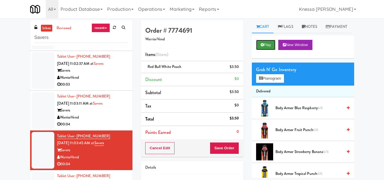
click at [263, 50] on button "Play" at bounding box center [266, 45] width 20 height 10
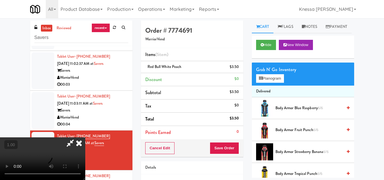
scroll to position [12, 0]
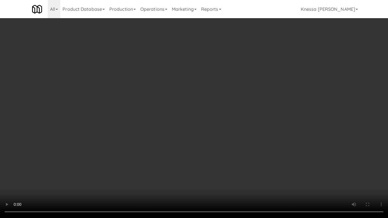
click at [198, 130] on video at bounding box center [194, 109] width 388 height 218
click at [207, 154] on video at bounding box center [194, 109] width 388 height 218
click at [206, 157] on video at bounding box center [194, 109] width 388 height 218
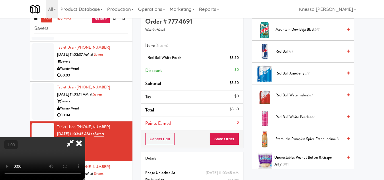
scroll to position [0, 0]
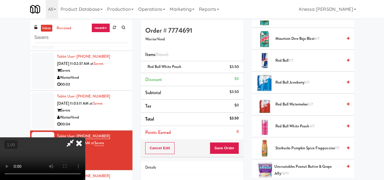
click at [85, 137] on icon at bounding box center [79, 142] width 13 height 11
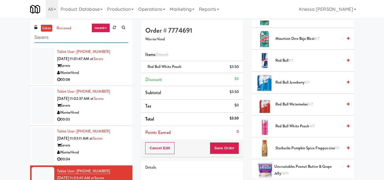
drag, startPoint x: 71, startPoint y: 39, endPoint x: 27, endPoint y: 35, distance: 43.9
click at [24, 33] on div "inbox reviewed recent all unclear take inventory issue suspicious failed recent…" at bounding box center [192, 120] width 384 height 200
paste input "Rowan - Pantry - Right"
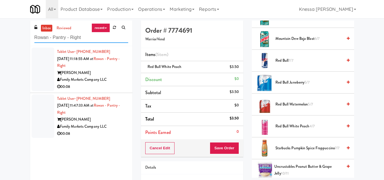
drag, startPoint x: 90, startPoint y: 37, endPoint x: 22, endPoint y: 37, distance: 67.9
click at [22, 37] on div "inbox reviewed recent all unclear take inventory issue suspicious failed recent…" at bounding box center [192, 117] width 384 height 194
paste input "848 Ap"
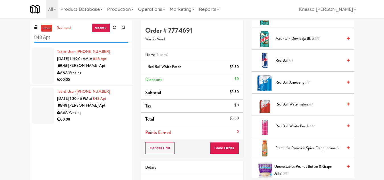
drag, startPoint x: 43, startPoint y: 37, endPoint x: 0, endPoint y: 37, distance: 43.2
click at [0, 37] on div "inbox reviewed recent all unclear take inventory issue suspicious failed recent…" at bounding box center [192, 117] width 384 height 194
paste input "Rowan - Pantry - Righ"
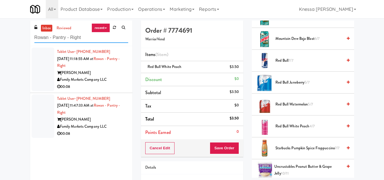
type input "Rowan - Pantry - Right"
click at [104, 68] on div "Tablet User · (508) 308-2951 Sep 24, 2025 11:18:55 AM at Rowan - Pantry - Right…" at bounding box center [92, 69] width 71 height 42
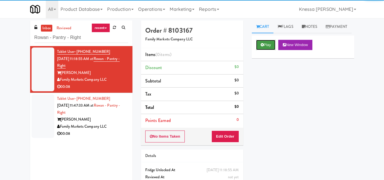
click at [266, 50] on button "Play" at bounding box center [266, 45] width 20 height 10
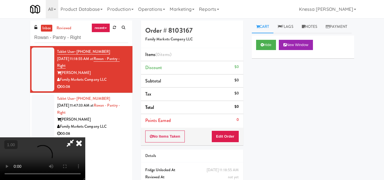
scroll to position [12, 0]
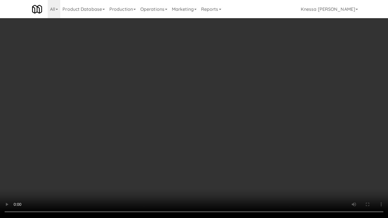
click at [202, 128] on video at bounding box center [194, 109] width 388 height 218
click at [172, 146] on video at bounding box center [194, 109] width 388 height 218
click at [252, 155] on video at bounding box center [194, 109] width 388 height 218
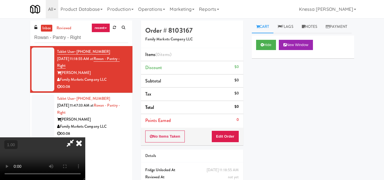
click at [85, 137] on video at bounding box center [42, 158] width 85 height 43
click at [237, 136] on button "Edit Order" at bounding box center [225, 136] width 28 height 12
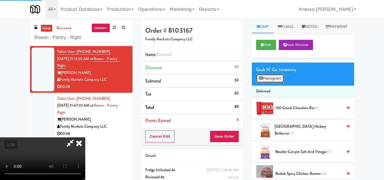
click at [270, 83] on button "Planogram" at bounding box center [270, 78] width 28 height 9
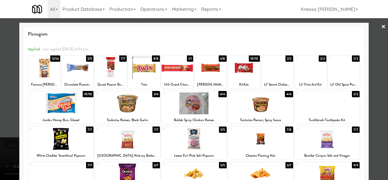
click at [208, 101] on div at bounding box center [193, 103] width 65 height 22
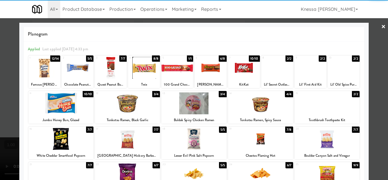
drag, startPoint x: 376, startPoint y: 130, endPoint x: 332, endPoint y: 127, distance: 44.1
click at [375, 130] on div at bounding box center [194, 90] width 388 height 180
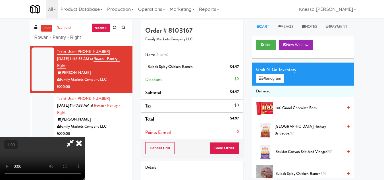
scroll to position [68, 0]
click at [85, 137] on video at bounding box center [42, 158] width 85 height 43
click at [85, 137] on icon at bounding box center [79, 142] width 13 height 11
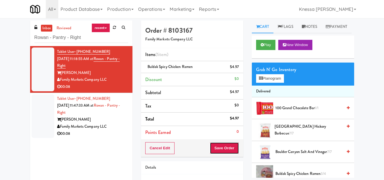
click at [226, 147] on button "Save Order" at bounding box center [224, 148] width 29 height 12
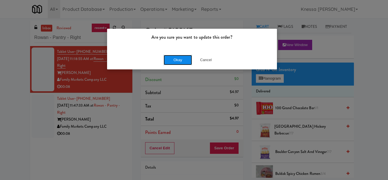
click at [181, 61] on button "Okay" at bounding box center [178, 60] width 28 height 10
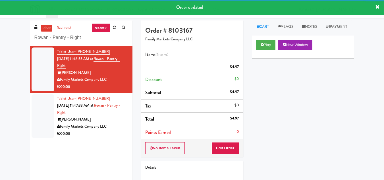
click at [110, 110] on div "Tablet User · (443) 722-9561 Sep 24, 2025 11:47:33 AM at Rowan - Pantry - Right…" at bounding box center [92, 116] width 71 height 42
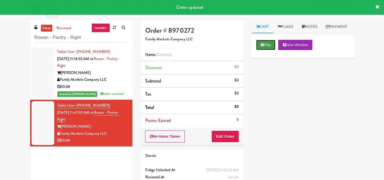
click at [267, 50] on button "Play" at bounding box center [266, 45] width 20 height 10
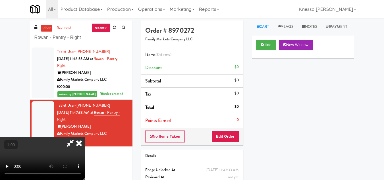
click at [268, 52] on div "Hide New Window" at bounding box center [303, 47] width 102 height 23
click at [264, 50] on button "Hide" at bounding box center [266, 45] width 20 height 10
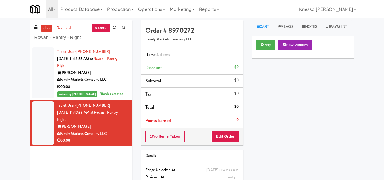
click at [266, 58] on div "Play New Window" at bounding box center [303, 47] width 102 height 23
click at [265, 50] on button "Play" at bounding box center [266, 45] width 20 height 10
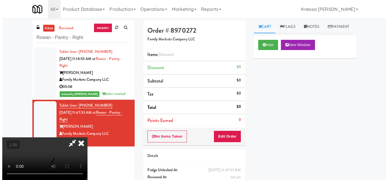
scroll to position [12, 0]
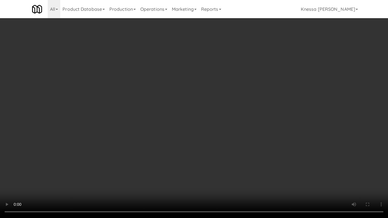
click at [206, 140] on video at bounding box center [194, 109] width 388 height 218
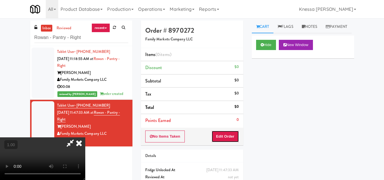
click at [235, 134] on button "Edit Order" at bounding box center [225, 136] width 28 height 12
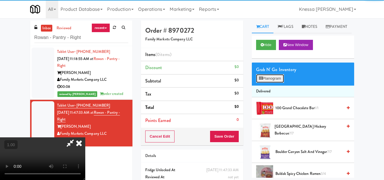
click at [279, 83] on button "Planogram" at bounding box center [270, 78] width 28 height 9
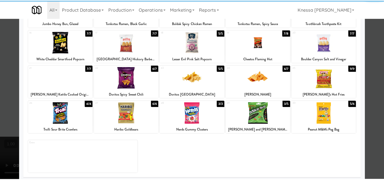
scroll to position [99, 0]
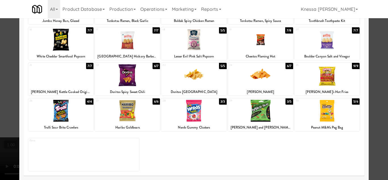
click at [327, 113] on div at bounding box center [327, 111] width 65 height 22
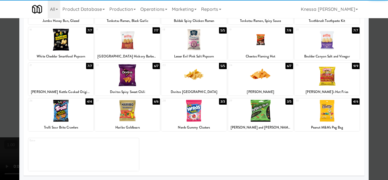
click at [380, 138] on div at bounding box center [194, 90] width 388 height 180
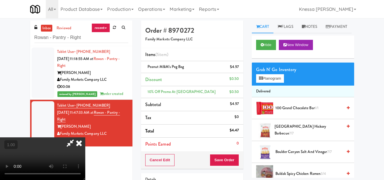
click at [85, 137] on video at bounding box center [42, 158] width 85 height 43
click at [85, 137] on icon at bounding box center [79, 142] width 13 height 11
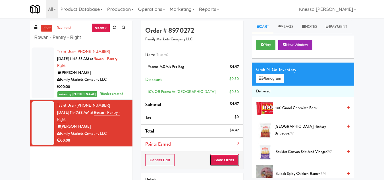
click at [227, 158] on button "Save Order" at bounding box center [224, 160] width 29 height 12
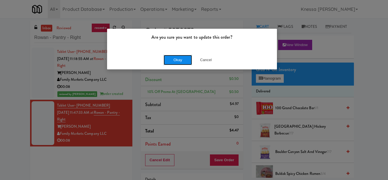
click at [178, 58] on button "Okay" at bounding box center [178, 60] width 28 height 10
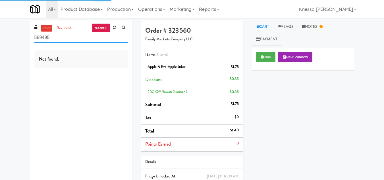
drag, startPoint x: 60, startPoint y: 39, endPoint x: 27, endPoint y: 39, distance: 33.2
click at [27, 39] on div "inbox reviewed recent all unclear take inventory issue suspicious failed recent…" at bounding box center [81, 106] width 111 height 172
paste input "Rising Sun - Drinks"
type input "Rising Sun - Drinks"
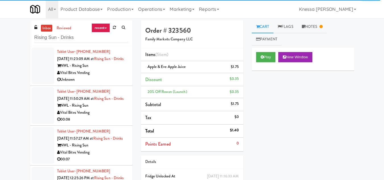
click at [101, 83] on div "Unknown" at bounding box center [92, 79] width 71 height 7
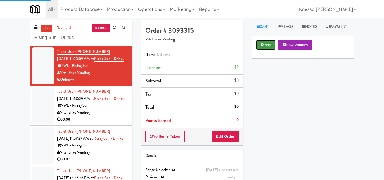
click at [263, 47] on icon at bounding box center [262, 45] width 3 height 4
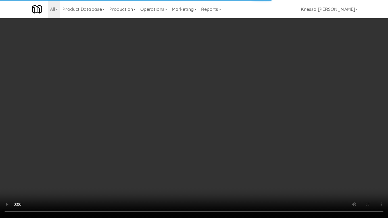
click at [143, 117] on video at bounding box center [194, 109] width 388 height 218
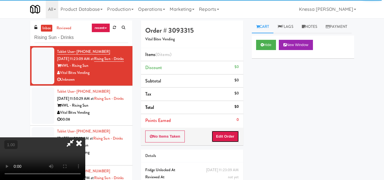
click at [234, 135] on button "Edit Order" at bounding box center [225, 136] width 28 height 12
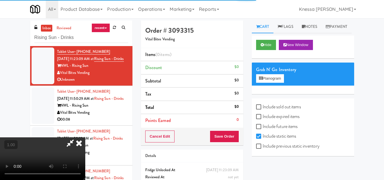
click at [272, 86] on div "Grab N' Go Inventory Planogram" at bounding box center [303, 74] width 102 height 23
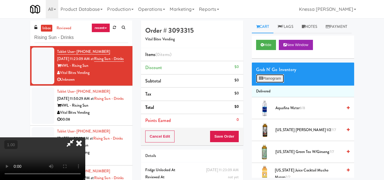
click at [272, 83] on button "Planogram" at bounding box center [270, 78] width 28 height 9
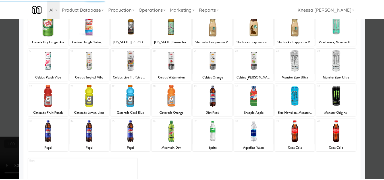
scroll to position [99, 0]
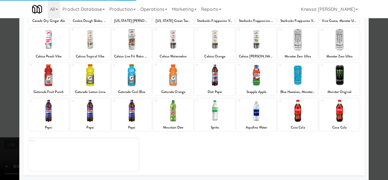
click at [293, 74] on div at bounding box center [298, 75] width 40 height 22
click at [370, 124] on div at bounding box center [194, 90] width 388 height 180
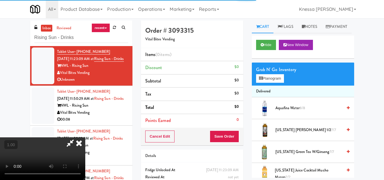
scroll to position [41, 0]
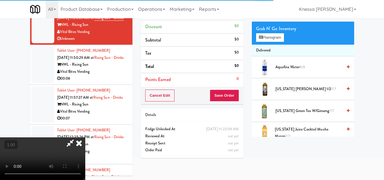
click at [85, 137] on video at bounding box center [42, 158] width 85 height 43
click at [85, 137] on icon at bounding box center [79, 142] width 13 height 11
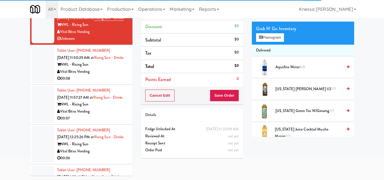
scroll to position [0, 0]
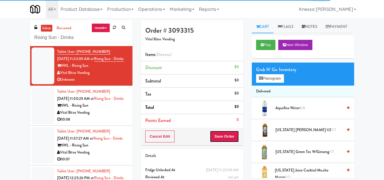
click at [225, 134] on button "Save Order" at bounding box center [224, 136] width 29 height 12
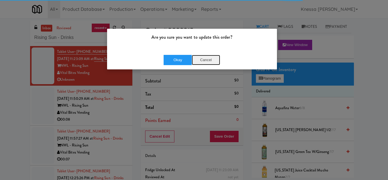
click at [205, 56] on button "Cancel" at bounding box center [206, 60] width 28 height 10
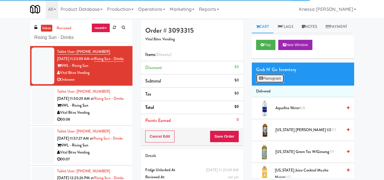
click at [258, 83] on button "Planogram" at bounding box center [270, 78] width 28 height 9
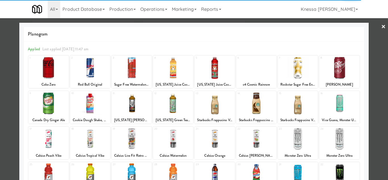
click at [381, 25] on link "×" at bounding box center [383, 27] width 5 height 18
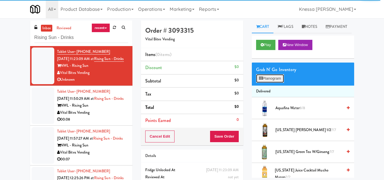
click at [270, 83] on button "Planogram" at bounding box center [270, 78] width 28 height 9
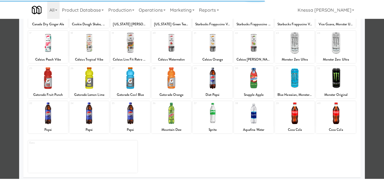
scroll to position [99, 0]
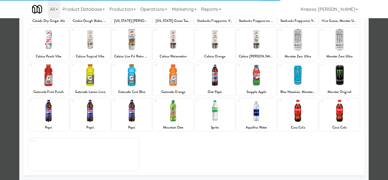
click at [290, 79] on div at bounding box center [298, 75] width 40 height 22
click at [377, 104] on div at bounding box center [194, 90] width 388 height 180
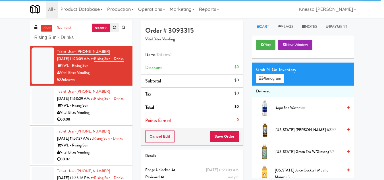
click at [113, 26] on icon at bounding box center [114, 28] width 3 height 4
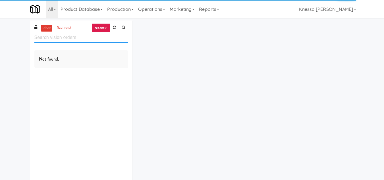
type input "v"
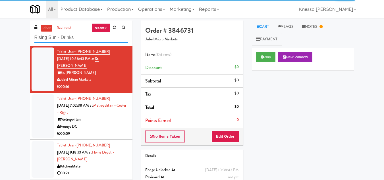
click at [79, 33] on input "Rising Sun - Drinks" at bounding box center [81, 37] width 94 height 11
type input "Rising Sun - Drinks"
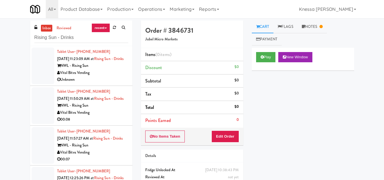
click at [112, 69] on div "NWL - Rising Sun" at bounding box center [92, 65] width 71 height 7
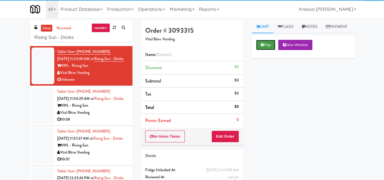
click at [266, 50] on button "Play" at bounding box center [266, 45] width 20 height 10
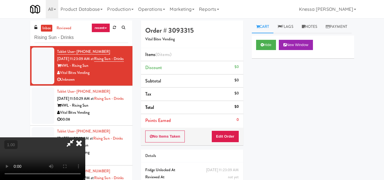
click at [85, 137] on video at bounding box center [42, 158] width 85 height 43
click at [234, 138] on button "Edit Order" at bounding box center [225, 136] width 28 height 12
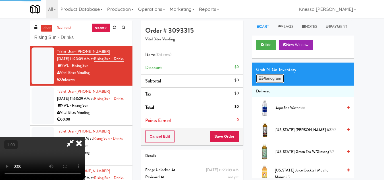
click at [275, 83] on button "Planogram" at bounding box center [270, 78] width 28 height 9
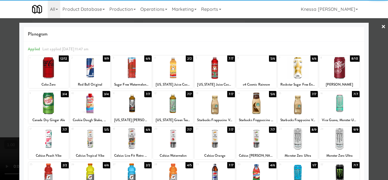
scroll to position [85, 0]
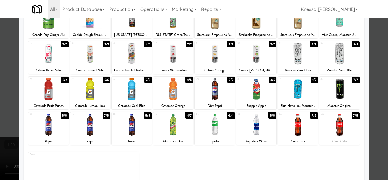
click at [297, 94] on div at bounding box center [298, 89] width 40 height 22
click at [378, 115] on div at bounding box center [194, 90] width 388 height 180
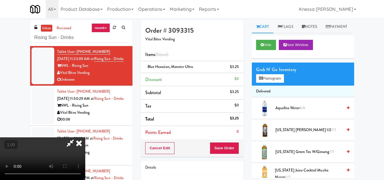
click at [85, 137] on icon at bounding box center [79, 142] width 13 height 11
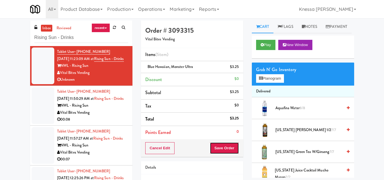
click at [229, 147] on button "Save Order" at bounding box center [224, 148] width 29 height 12
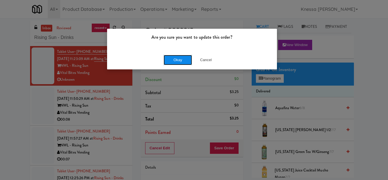
click at [186, 62] on button "Okay" at bounding box center [178, 60] width 28 height 10
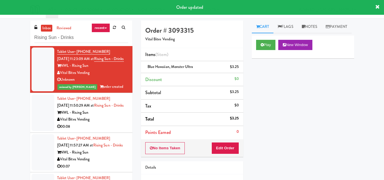
click at [106, 116] on div "NWL - Rising Sun" at bounding box center [92, 112] width 71 height 7
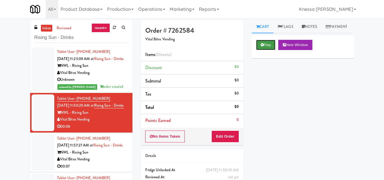
click at [264, 50] on button "Play" at bounding box center [266, 45] width 20 height 10
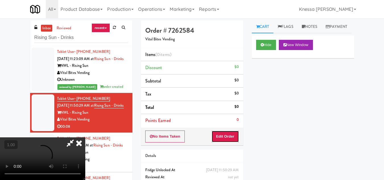
click at [221, 134] on button "Edit Order" at bounding box center [225, 136] width 28 height 12
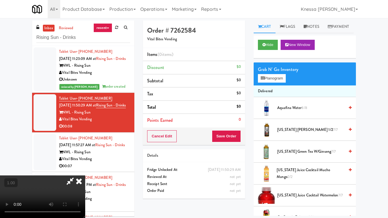
click at [85, 176] on video at bounding box center [42, 197] width 85 height 43
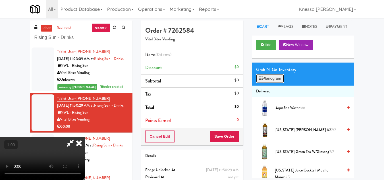
click at [260, 83] on button "Planogram" at bounding box center [270, 78] width 28 height 9
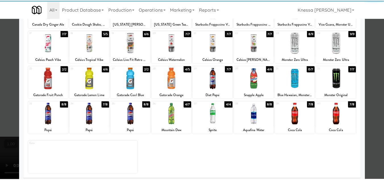
scroll to position [99, 0]
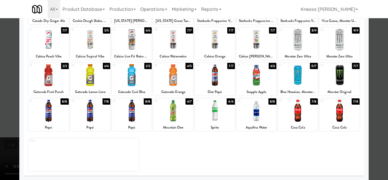
click at [293, 116] on div at bounding box center [298, 111] width 40 height 22
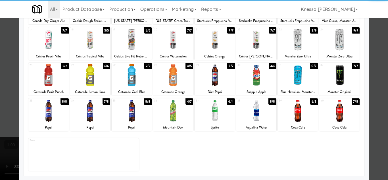
click at [376, 136] on div at bounding box center [194, 90] width 388 height 180
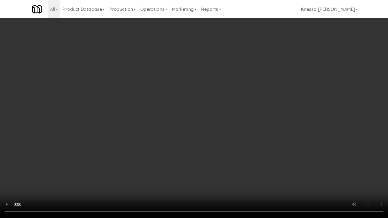
click at [262, 134] on video at bounding box center [194, 109] width 388 height 218
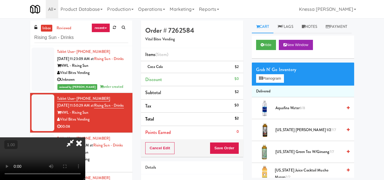
click at [85, 137] on icon at bounding box center [79, 142] width 13 height 11
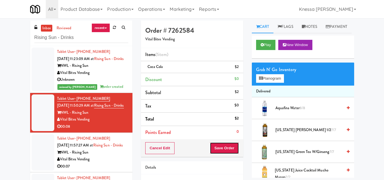
click at [232, 149] on button "Save Order" at bounding box center [224, 148] width 29 height 12
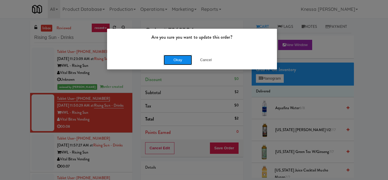
click at [178, 61] on button "Okay" at bounding box center [178, 60] width 28 height 10
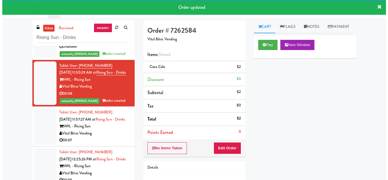
scroll to position [85, 0]
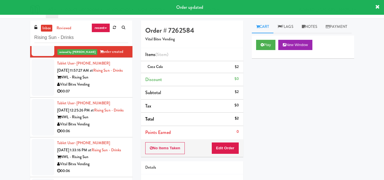
click at [96, 81] on div "NWL - Rising Sun" at bounding box center [92, 77] width 71 height 7
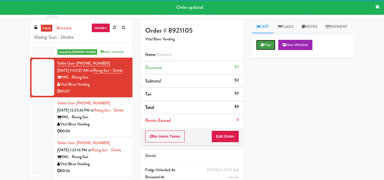
click at [264, 50] on button "Play" at bounding box center [266, 45] width 20 height 10
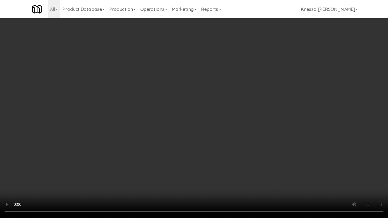
click at [173, 138] on video at bounding box center [194, 109] width 388 height 218
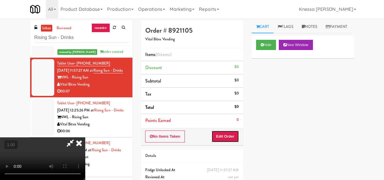
click at [238, 136] on button "Edit Order" at bounding box center [225, 136] width 28 height 12
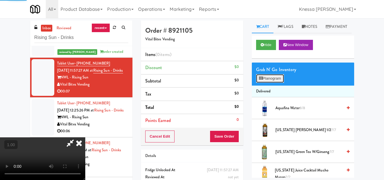
click at [271, 83] on button "Planogram" at bounding box center [270, 78] width 28 height 9
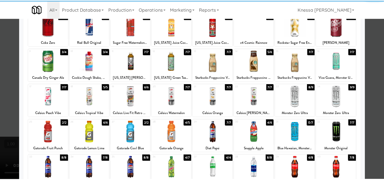
scroll to position [99, 0]
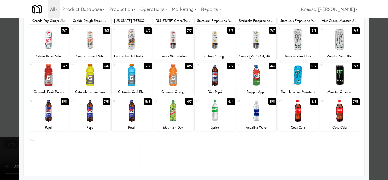
click at [298, 120] on div at bounding box center [298, 111] width 40 height 22
click at [379, 135] on div at bounding box center [194, 90] width 388 height 180
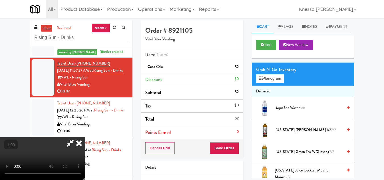
click at [85, 137] on icon at bounding box center [79, 142] width 13 height 11
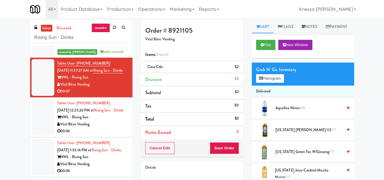
scroll to position [28, 0]
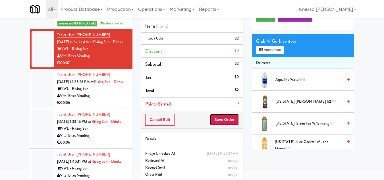
click at [227, 121] on button "Save Order" at bounding box center [224, 120] width 29 height 12
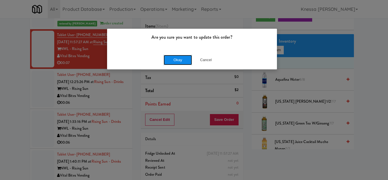
click at [178, 59] on button "Okay" at bounding box center [178, 60] width 28 height 10
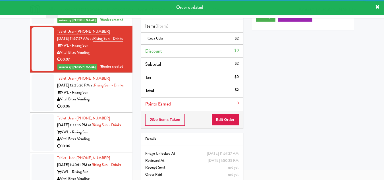
click at [101, 110] on div "Tablet User · (609) 306-0959 [DATE] 12:25:26 PM at Rising Sun - Drinks NWL - Ri…" at bounding box center [92, 92] width 71 height 35
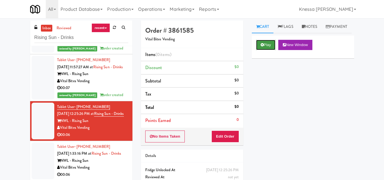
click at [266, 50] on button "Play" at bounding box center [266, 45] width 20 height 10
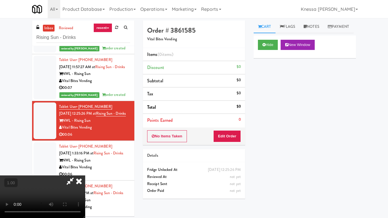
click at [85, 176] on video at bounding box center [42, 197] width 85 height 43
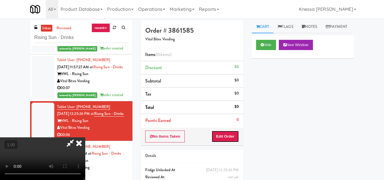
click at [234, 138] on button "Edit Order" at bounding box center [225, 136] width 28 height 12
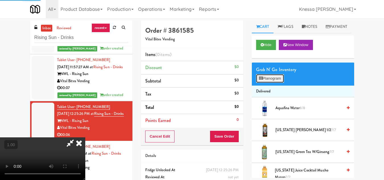
click at [276, 83] on button "Planogram" at bounding box center [270, 78] width 28 height 9
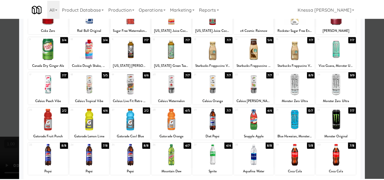
scroll to position [57, 0]
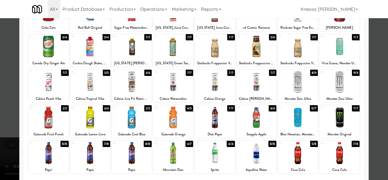
click at [212, 126] on div at bounding box center [215, 118] width 40 height 22
click at [371, 149] on div at bounding box center [194, 90] width 388 height 180
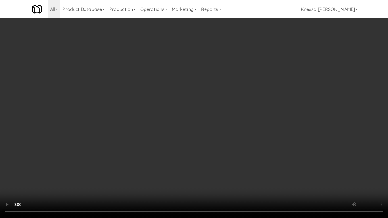
click at [198, 126] on video at bounding box center [194, 109] width 388 height 218
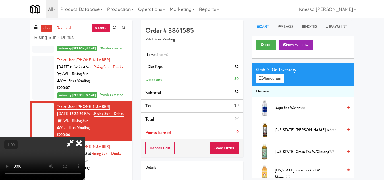
click at [85, 137] on icon at bounding box center [79, 142] width 13 height 11
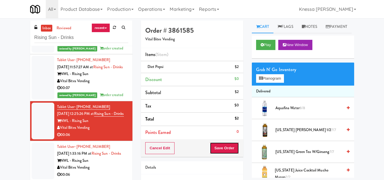
click at [226, 148] on button "Save Order" at bounding box center [224, 148] width 29 height 12
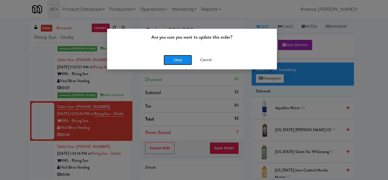
click at [177, 59] on button "Okay" at bounding box center [178, 60] width 28 height 10
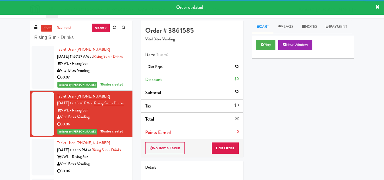
scroll to position [138, 0]
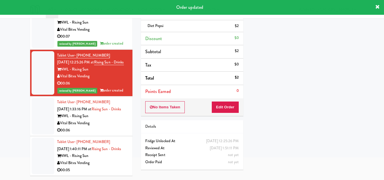
click at [103, 99] on div "Tablet User · (267) 559-3228 [DATE] 1:33:16 PM at Rising Sun - Drinks NWL - Ris…" at bounding box center [92, 116] width 71 height 35
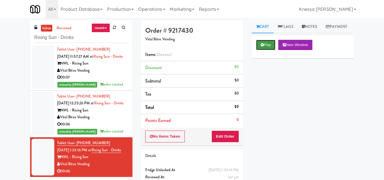
click at [264, 50] on button "Play" at bounding box center [266, 45] width 20 height 10
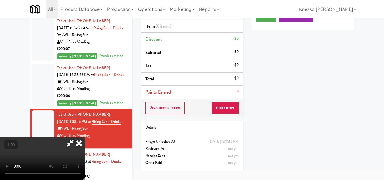
scroll to position [18, 0]
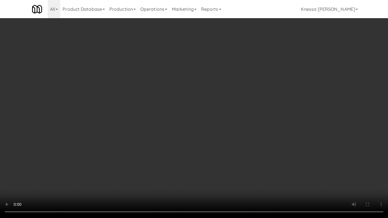
click at [188, 132] on video at bounding box center [194, 109] width 388 height 218
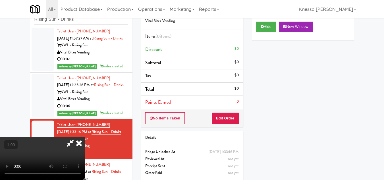
click at [85, 137] on video at bounding box center [42, 158] width 85 height 43
click at [85, 137] on icon at bounding box center [79, 142] width 13 height 11
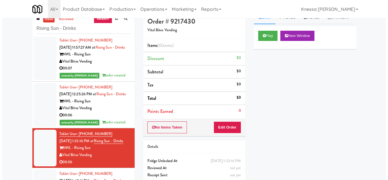
scroll to position [0, 0]
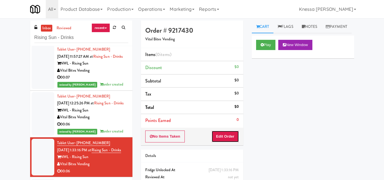
click at [225, 137] on button "Edit Order" at bounding box center [225, 136] width 28 height 12
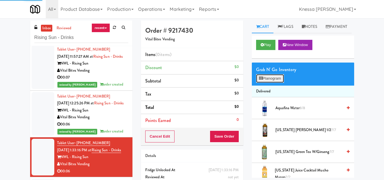
click at [281, 83] on button "Planogram" at bounding box center [270, 78] width 28 height 9
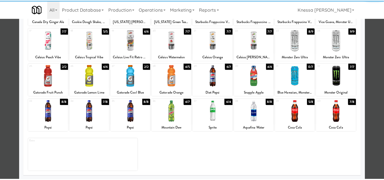
scroll to position [99, 0]
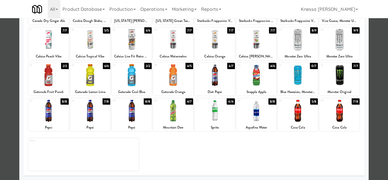
click at [210, 76] on div at bounding box center [215, 75] width 40 height 22
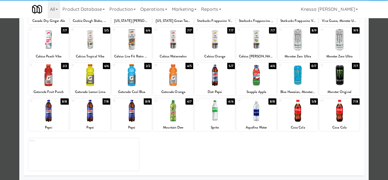
click at [374, 134] on div at bounding box center [194, 90] width 388 height 180
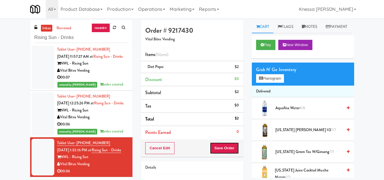
click at [231, 149] on button "Save Order" at bounding box center [224, 148] width 29 height 12
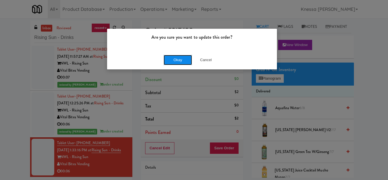
click at [175, 58] on button "Okay" at bounding box center [178, 60] width 28 height 10
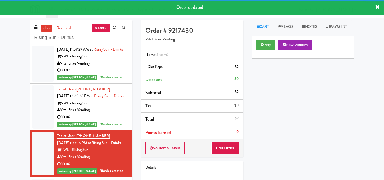
click at [111, 107] on div "Vital Bites Vending" at bounding box center [92, 110] width 71 height 7
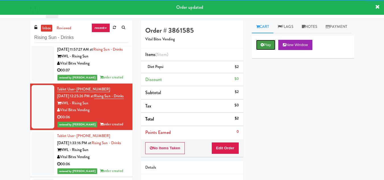
click at [264, 50] on button "Play" at bounding box center [266, 45] width 20 height 10
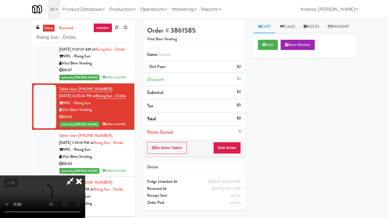
click at [85, 176] on video at bounding box center [42, 197] width 85 height 43
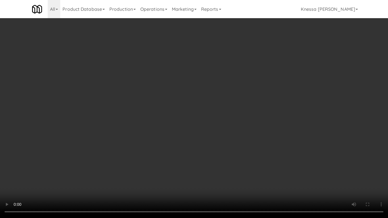
click at [199, 149] on video at bounding box center [194, 109] width 388 height 218
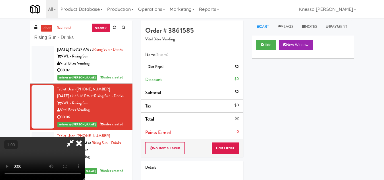
click at [85, 137] on icon at bounding box center [79, 142] width 13 height 11
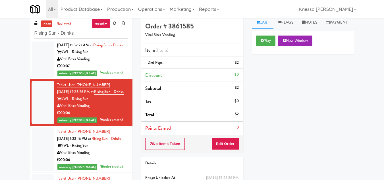
scroll to position [42, 0]
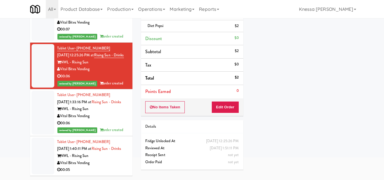
click at [114, 171] on div "00:05" at bounding box center [92, 169] width 71 height 7
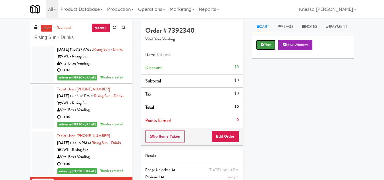
click at [264, 50] on button "Play" at bounding box center [266, 45] width 20 height 10
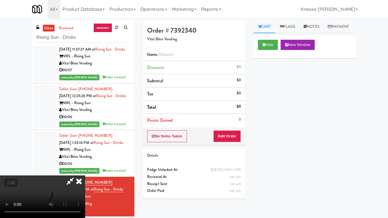
click at [85, 176] on video at bounding box center [42, 197] width 85 height 43
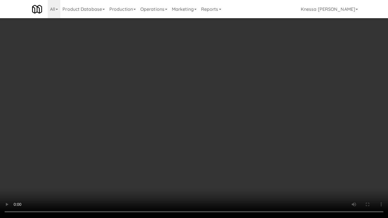
click at [100, 136] on video at bounding box center [194, 109] width 388 height 218
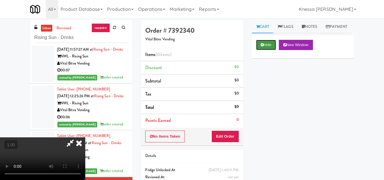
click at [261, 47] on icon at bounding box center [262, 45] width 3 height 4
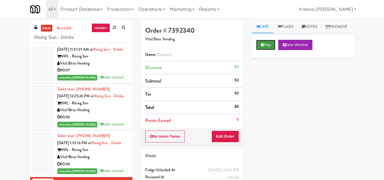
click at [262, 47] on icon at bounding box center [262, 45] width 3 height 4
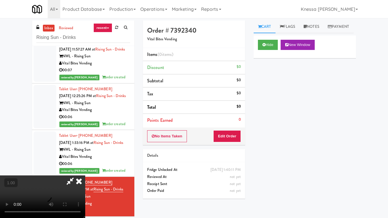
click at [85, 176] on video at bounding box center [42, 197] width 85 height 43
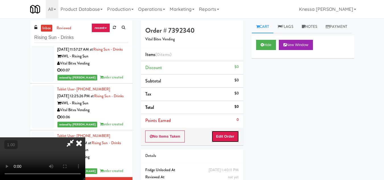
click at [234, 138] on button "Edit Order" at bounding box center [225, 136] width 28 height 12
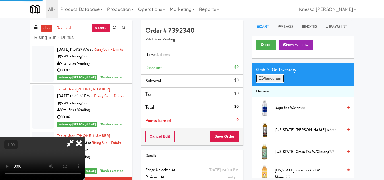
click at [266, 83] on button "Planogram" at bounding box center [270, 78] width 28 height 9
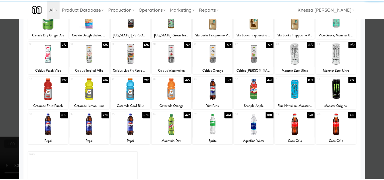
scroll to position [85, 0]
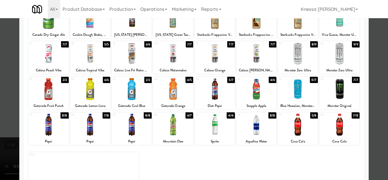
click at [370, 111] on div at bounding box center [194, 90] width 388 height 180
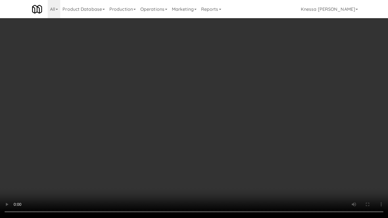
click at [211, 127] on video at bounding box center [194, 109] width 388 height 218
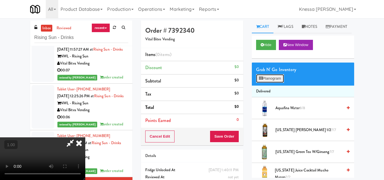
click at [272, 83] on button "Planogram" at bounding box center [270, 78] width 28 height 9
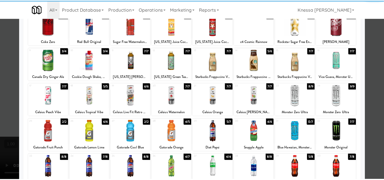
scroll to position [99, 0]
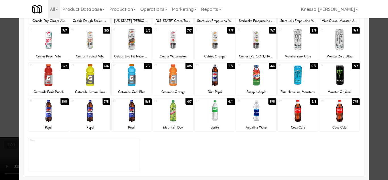
click at [336, 82] on div at bounding box center [339, 75] width 40 height 22
drag, startPoint x: 378, startPoint y: 125, endPoint x: 373, endPoint y: 125, distance: 5.7
click at [378, 125] on div at bounding box center [194, 90] width 388 height 180
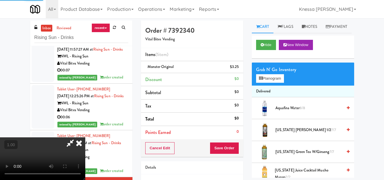
click at [85, 137] on video at bounding box center [42, 158] width 85 height 43
click at [85, 137] on icon at bounding box center [79, 142] width 13 height 11
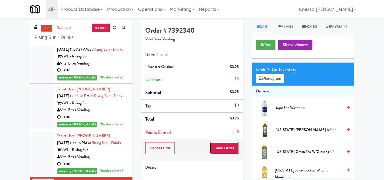
click at [232, 146] on button "Save Order" at bounding box center [224, 148] width 29 height 12
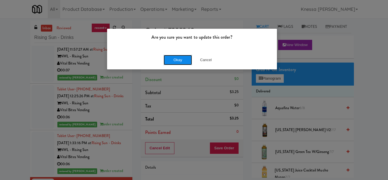
click at [184, 59] on button "Okay" at bounding box center [178, 60] width 28 height 10
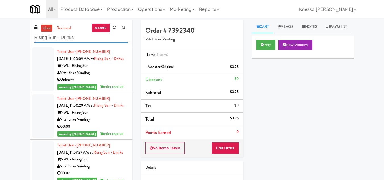
drag, startPoint x: 79, startPoint y: 40, endPoint x: 24, endPoint y: 39, distance: 54.8
click at [24, 39] on div "inbox reviewed recent all unclear take inventory issue suspicious failed recent…" at bounding box center [192, 120] width 384 height 200
paste input "[PERSON_NAME] 23 - Cooler"
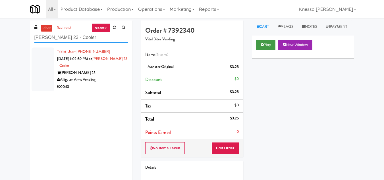
type input "[PERSON_NAME] 23 - Cooler"
click at [273, 50] on button "Play" at bounding box center [266, 45] width 20 height 10
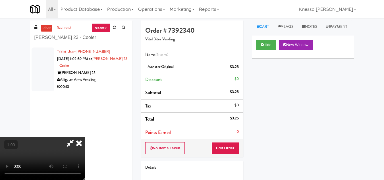
click at [85, 140] on video at bounding box center [42, 158] width 85 height 43
click at [77, 137] on icon at bounding box center [70, 142] width 13 height 11
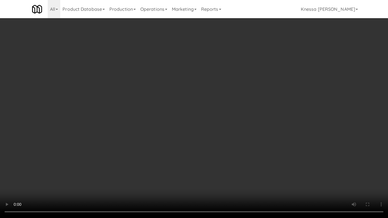
click at [148, 144] on video at bounding box center [194, 109] width 388 height 218
click at [197, 70] on video at bounding box center [194, 109] width 388 height 218
click at [163, 143] on video at bounding box center [194, 109] width 388 height 218
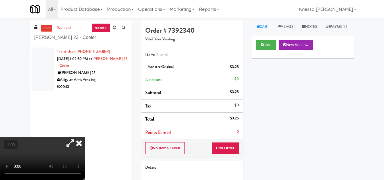
click at [85, 137] on icon at bounding box center [79, 142] width 13 height 11
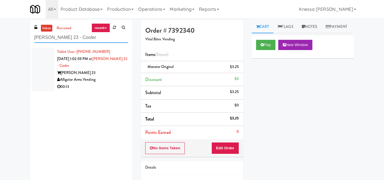
click at [86, 40] on input "[PERSON_NAME] 23 - Cooler" at bounding box center [81, 37] width 94 height 11
drag, startPoint x: 75, startPoint y: 41, endPoint x: 26, endPoint y: 41, distance: 48.6
click at [26, 41] on div "inbox reviewed recent all unclear take inventory issue suspicious failed recent…" at bounding box center [81, 106] width 111 height 172
paste input "Rising Sun - Drinks"
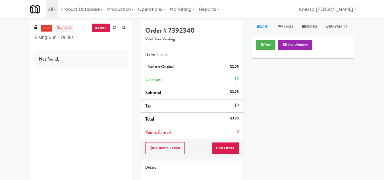
click at [65, 28] on link "reviewed" at bounding box center [64, 28] width 18 height 7
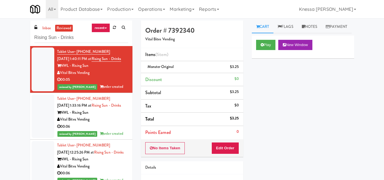
click at [110, 76] on div "Vital Bites Vending" at bounding box center [92, 72] width 71 height 7
click at [267, 50] on button "Play" at bounding box center [266, 45] width 20 height 10
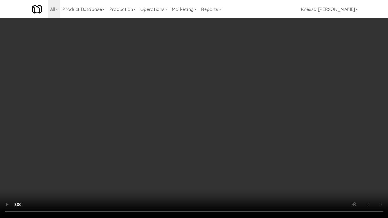
click at [179, 139] on video at bounding box center [194, 109] width 388 height 218
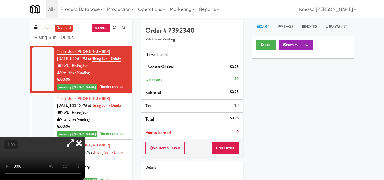
click at [85, 137] on icon at bounding box center [79, 142] width 13 height 11
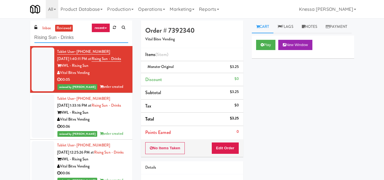
drag, startPoint x: 68, startPoint y: 40, endPoint x: 22, endPoint y: 37, distance: 46.4
click at [22, 37] on div "inbox reviewed recent all unclear take inventory issue suspicious failed recent…" at bounding box center [192, 120] width 384 height 200
paste input "[PERSON_NAME] 23 - Cooler"
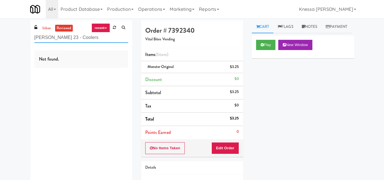
click at [83, 36] on input "[PERSON_NAME] 23 - Coolers" at bounding box center [81, 37] width 94 height 11
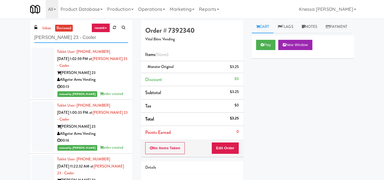
type input "[PERSON_NAME] 23 - Cooler"
click at [108, 74] on div "[PERSON_NAME] 23" at bounding box center [92, 72] width 71 height 7
